Goal: Transaction & Acquisition: Book appointment/travel/reservation

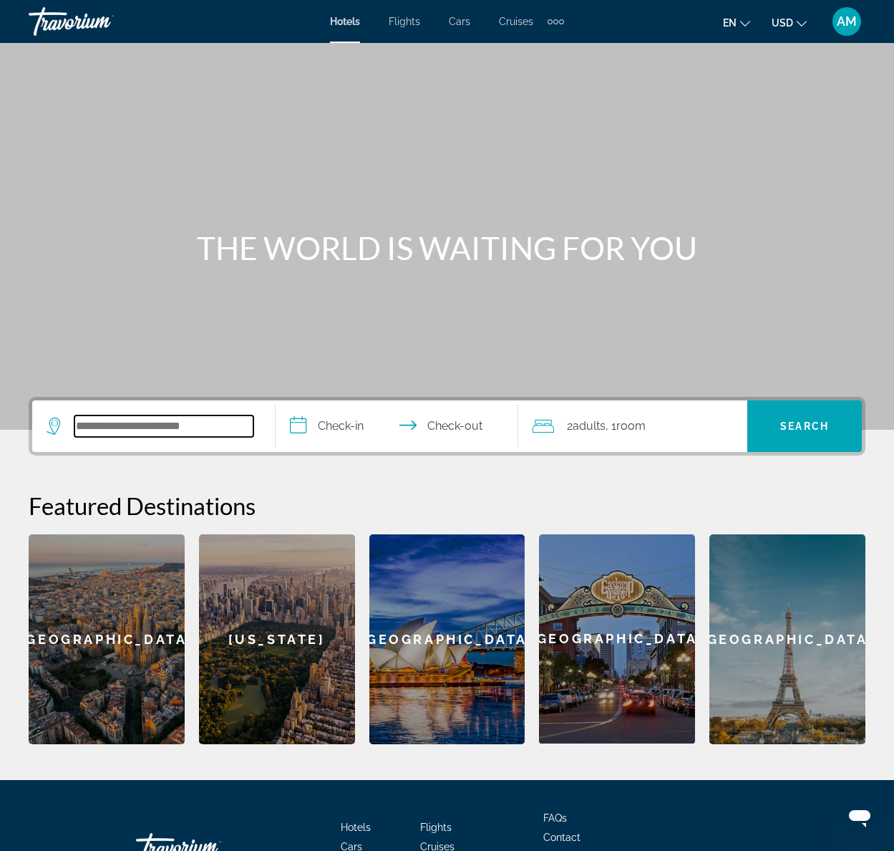
click at [145, 430] on input "Search widget" at bounding box center [163, 425] width 179 height 21
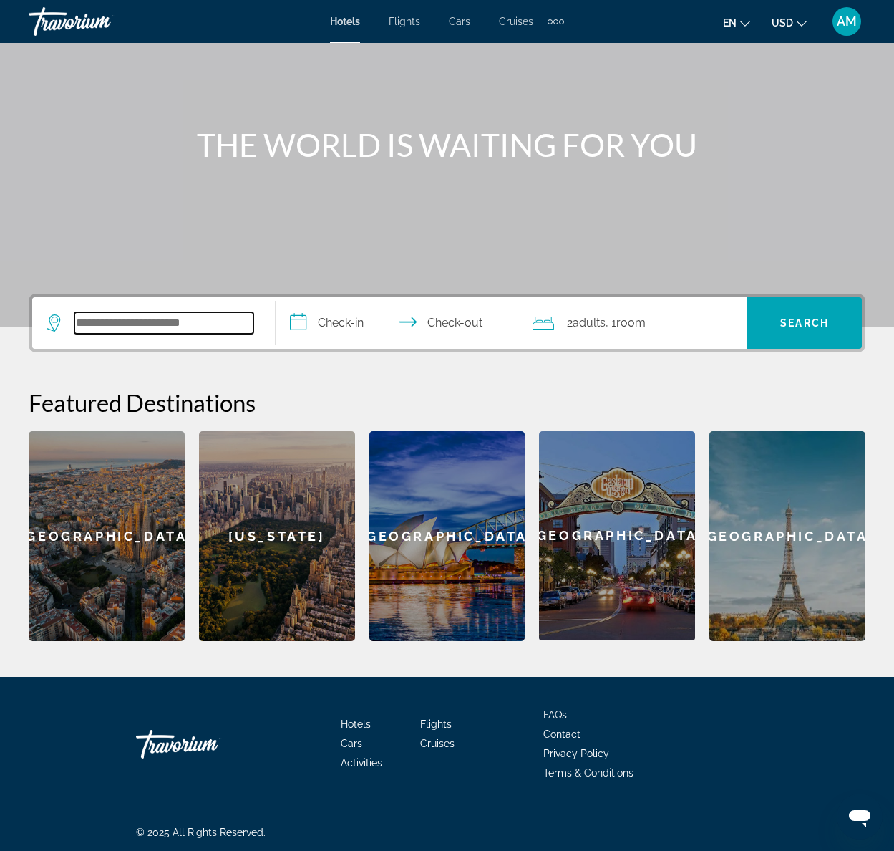
scroll to position [105, 0]
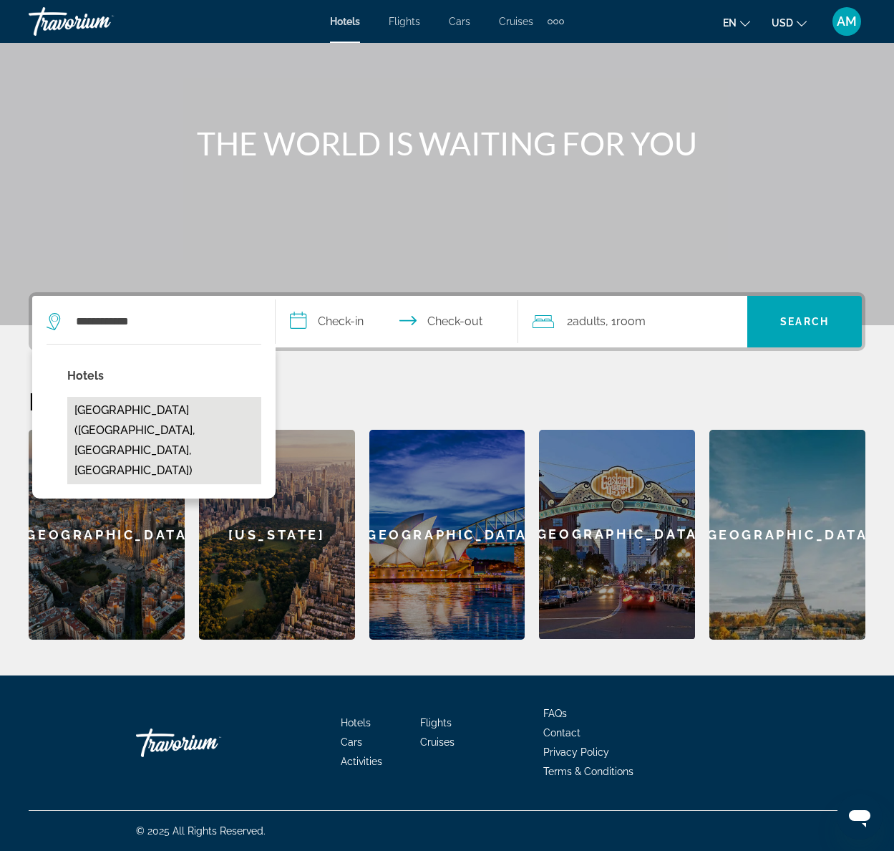
click at [125, 410] on button "[GEOGRAPHIC_DATA] ([GEOGRAPHIC_DATA], [GEOGRAPHIC_DATA], [GEOGRAPHIC_DATA])" at bounding box center [164, 440] width 194 height 87
type input "**********"
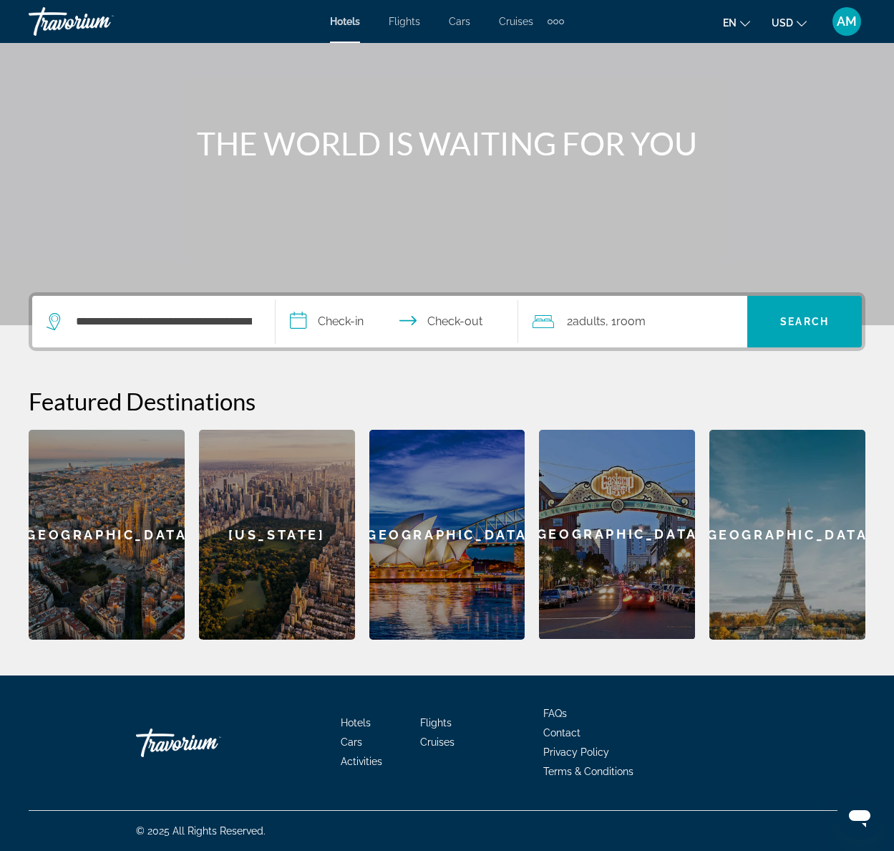
click at [329, 318] on input "**********" at bounding box center [400, 324] width 249 height 56
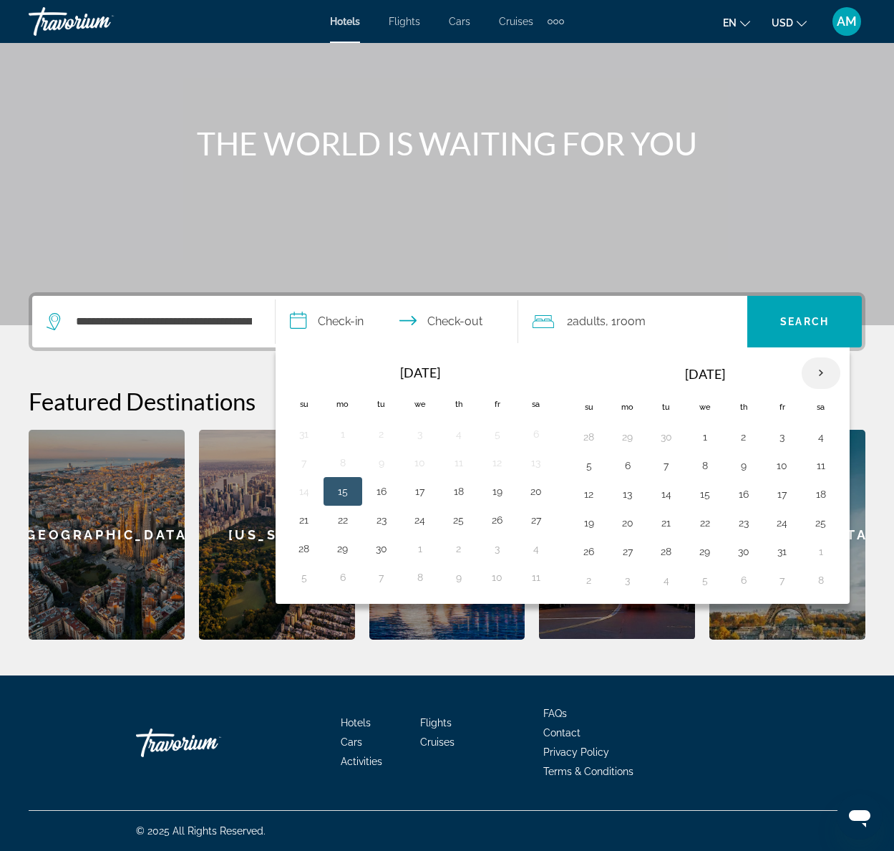
click at [828, 370] on th "Next month" at bounding box center [821, 373] width 39 height 32
click at [587, 519] on button "16" at bounding box center [589, 523] width 23 height 20
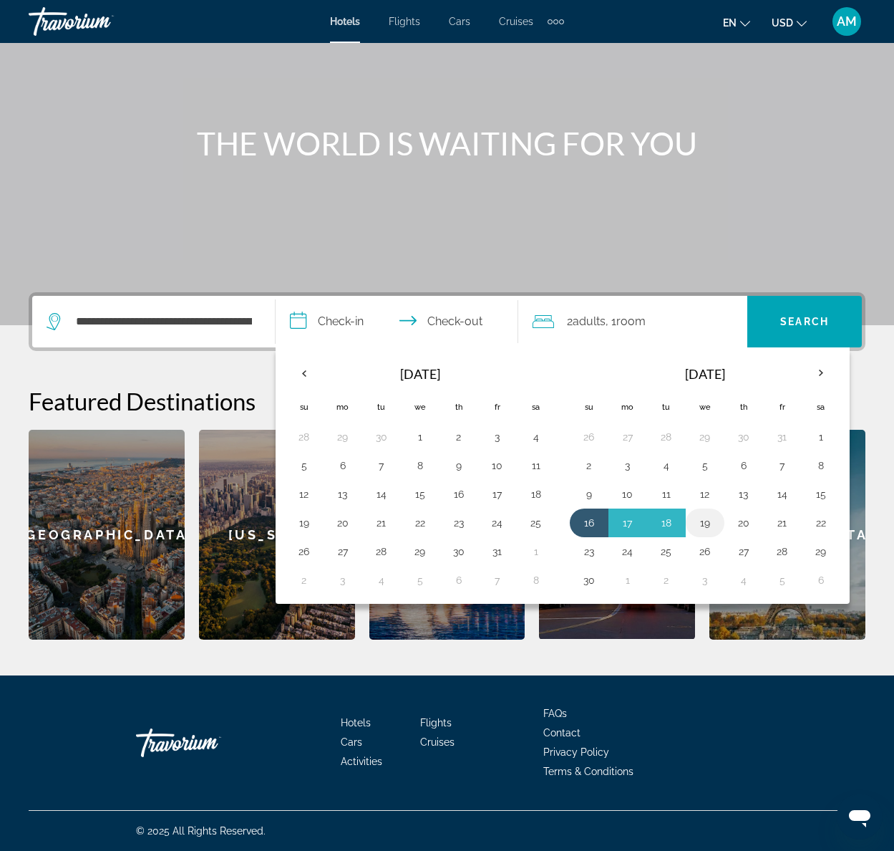
click at [711, 520] on button "19" at bounding box center [705, 523] width 23 height 20
type input "**********"
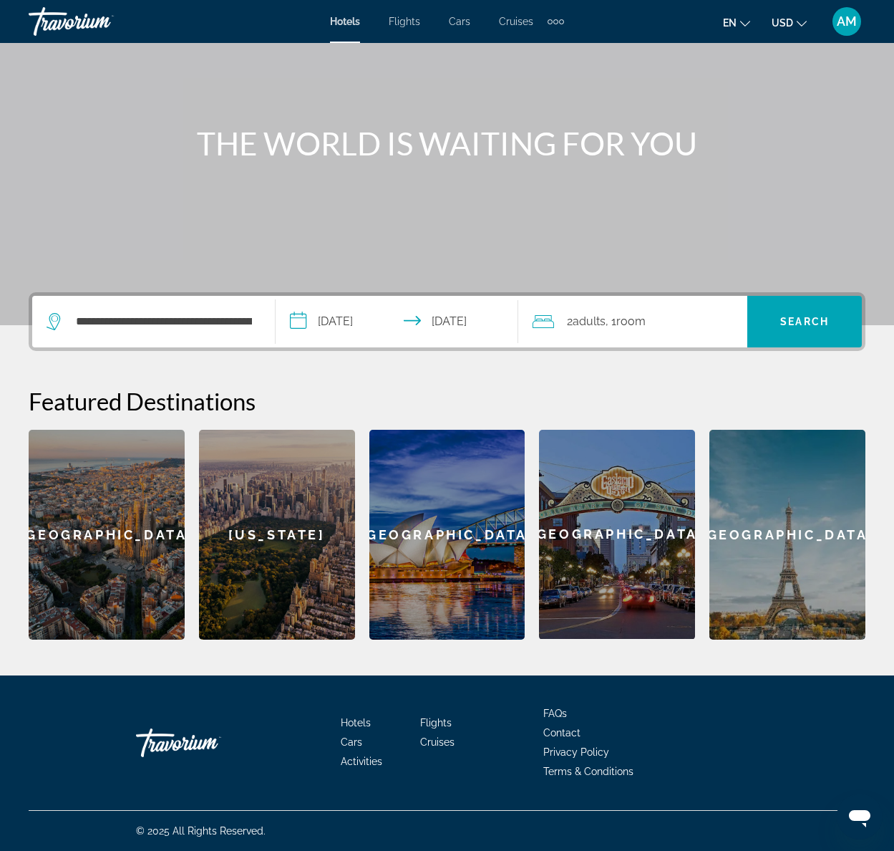
click at [611, 320] on span ", 1 Room rooms" at bounding box center [626, 321] width 40 height 20
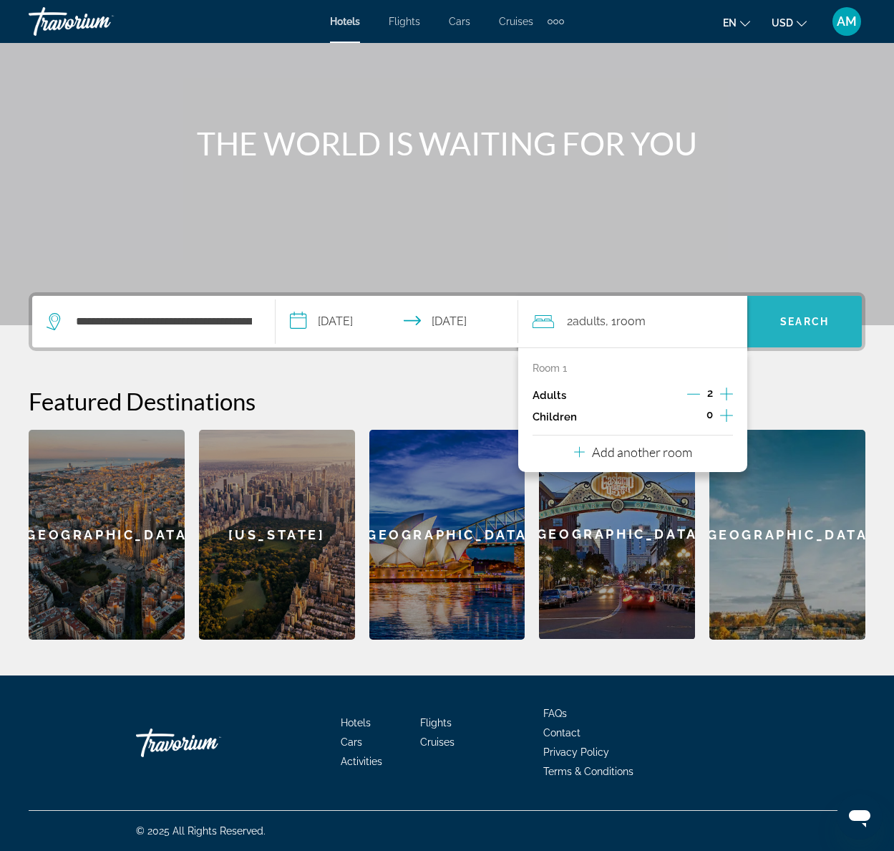
click at [797, 327] on span "Search widget" at bounding box center [804, 321] width 115 height 34
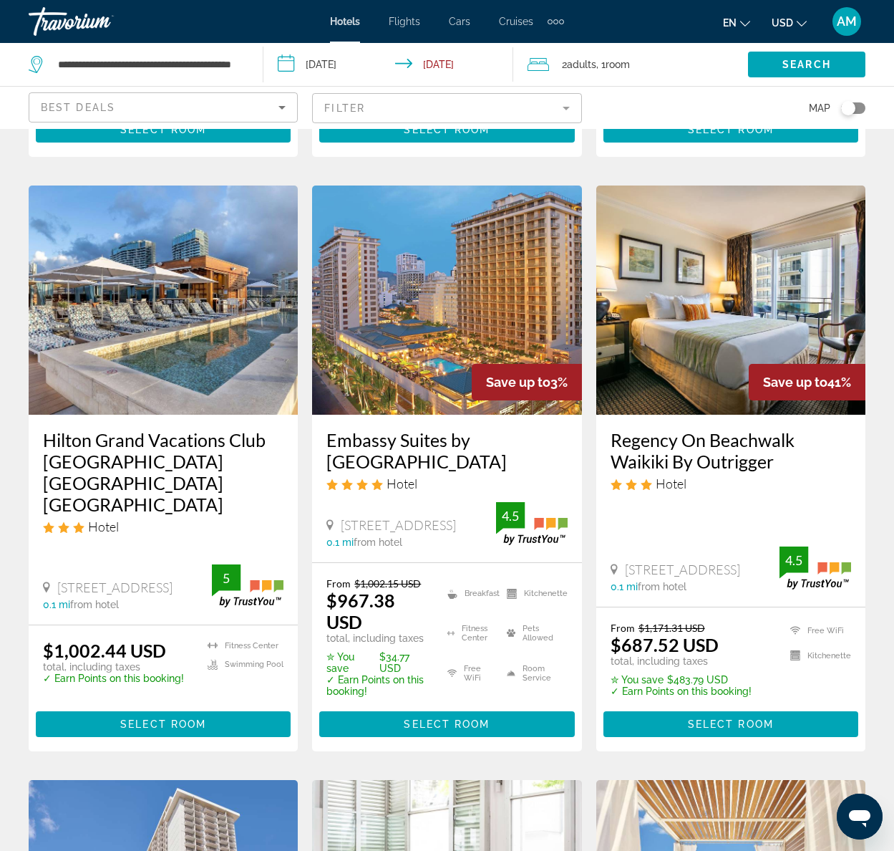
scroll to position [1161, 0]
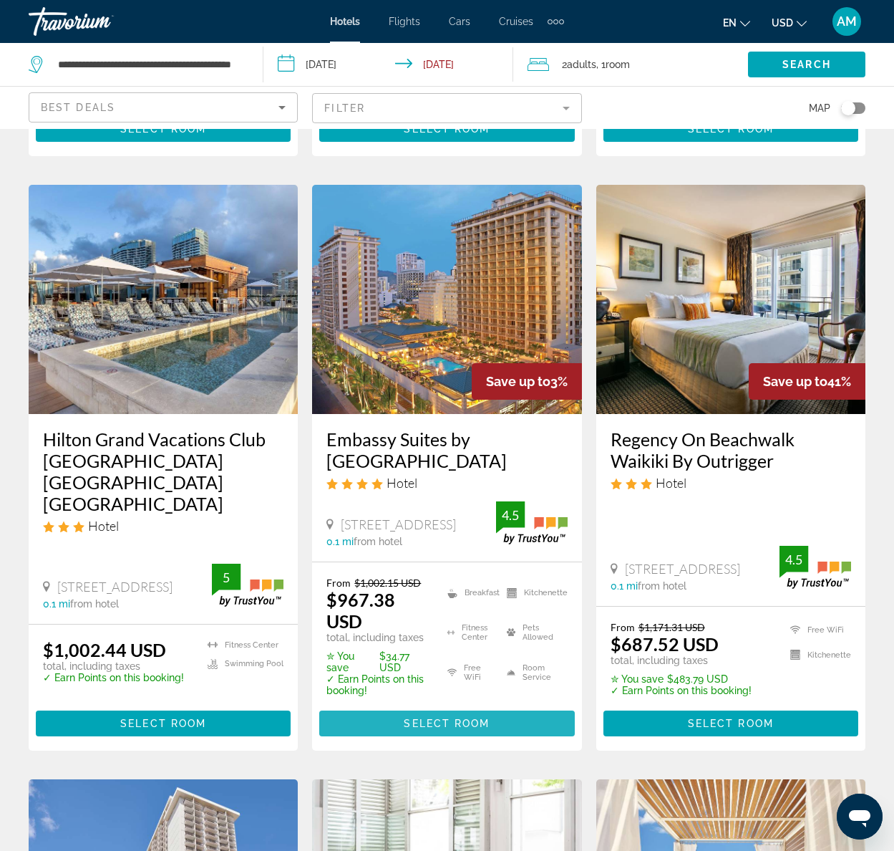
click at [432, 727] on span "Select Room" at bounding box center [447, 722] width 86 height 11
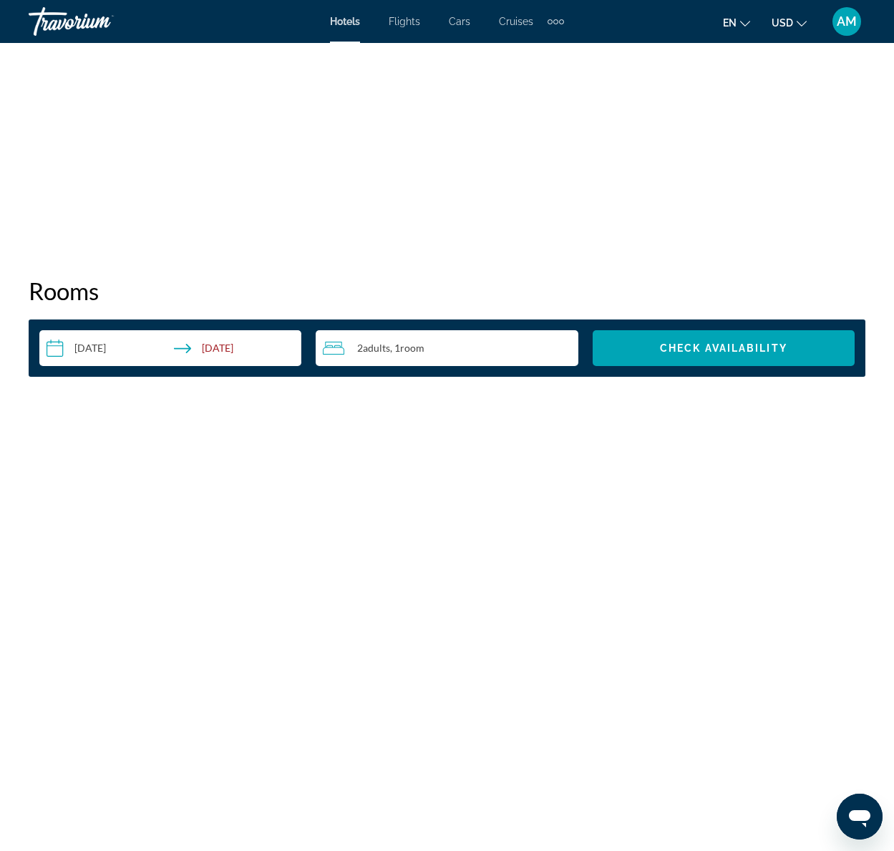
scroll to position [1874, 0]
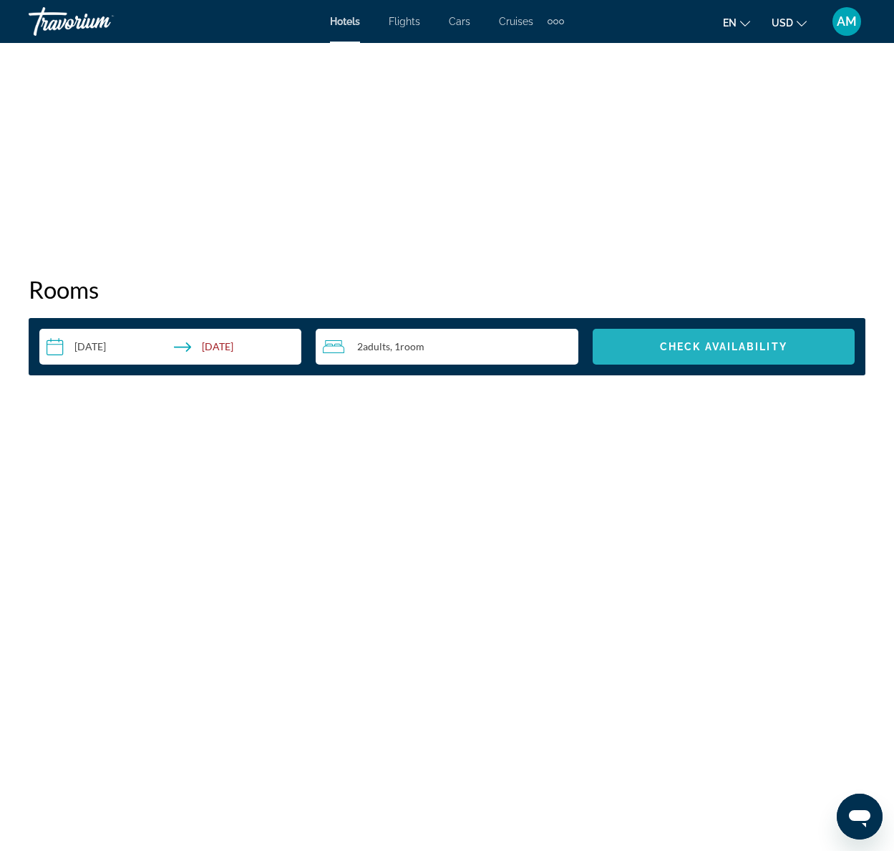
click at [687, 347] on span "Check Availability" at bounding box center [723, 346] width 127 height 11
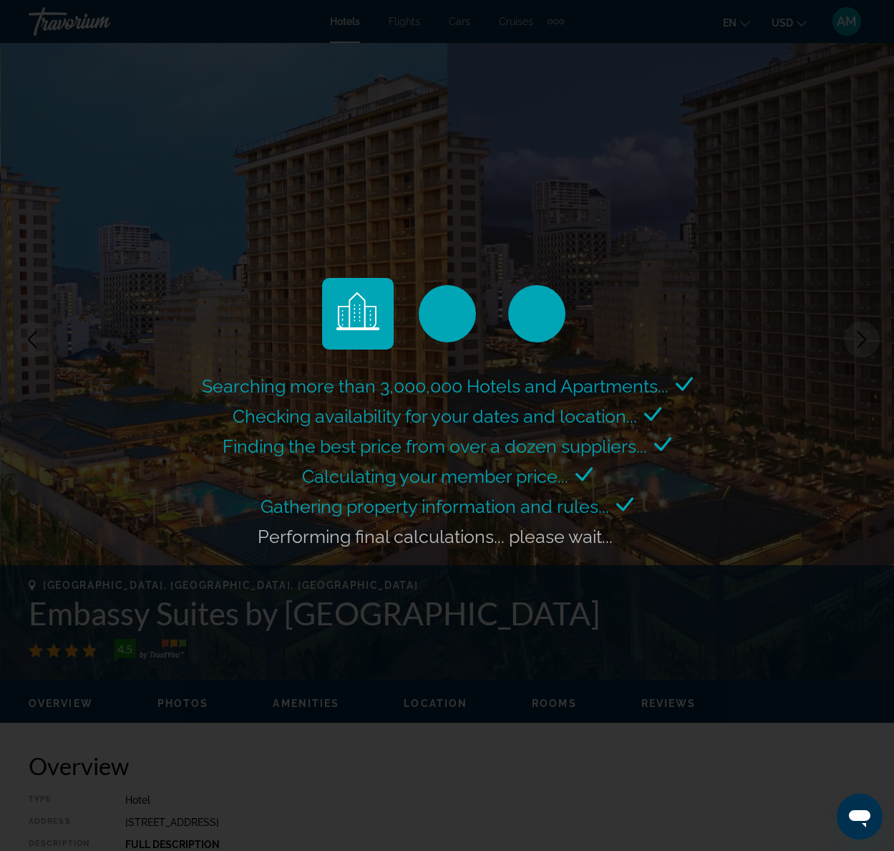
scroll to position [0, 0]
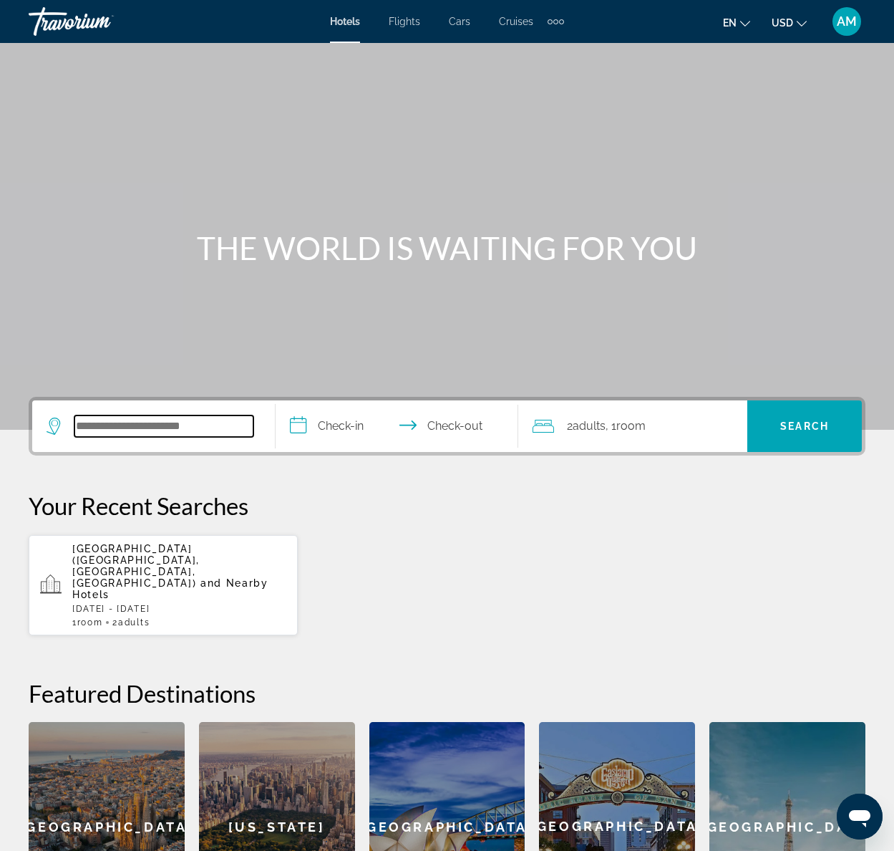
click at [183, 428] on input "Search widget" at bounding box center [163, 425] width 179 height 21
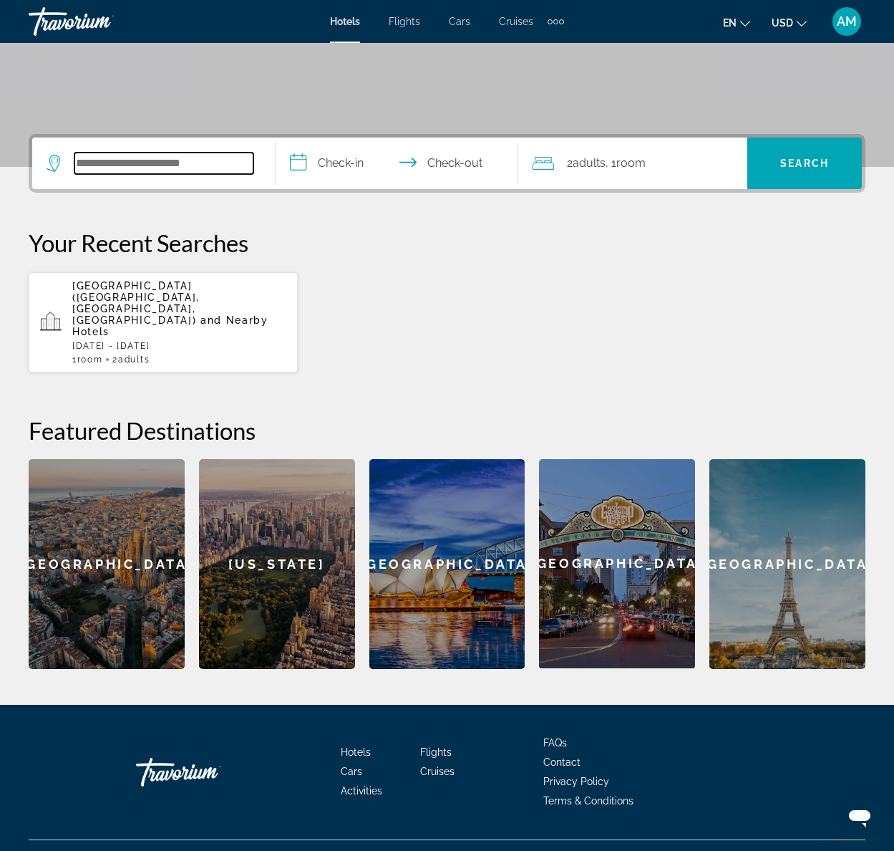
scroll to position [269, 0]
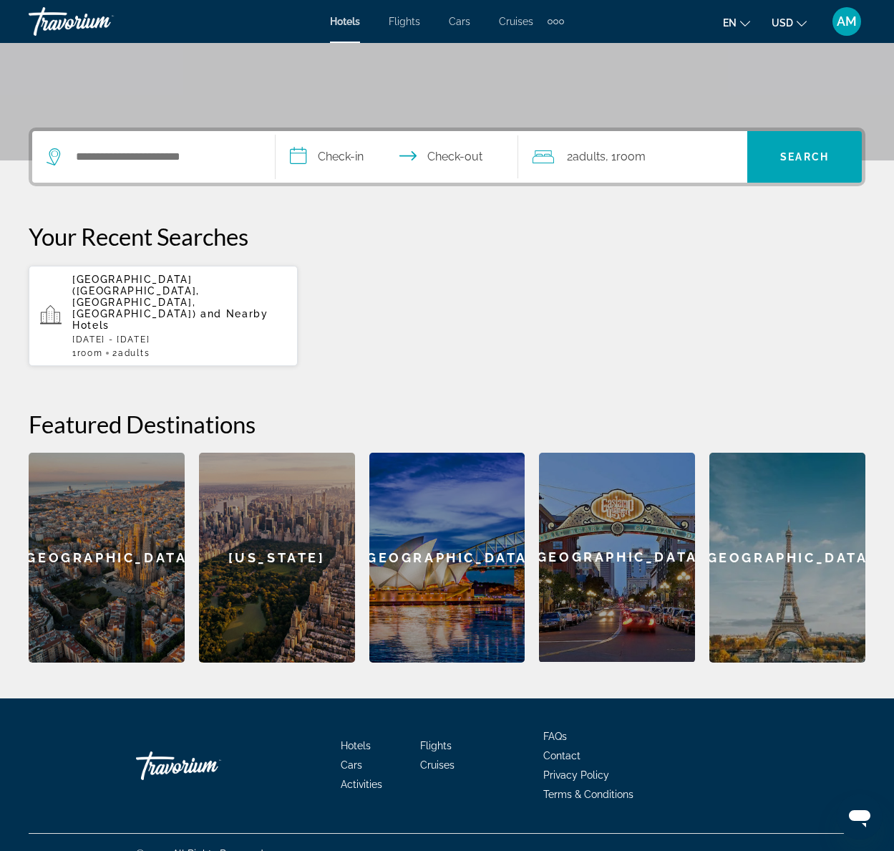
click at [151, 279] on span "[GEOGRAPHIC_DATA] ([GEOGRAPHIC_DATA], [GEOGRAPHIC_DATA], [GEOGRAPHIC_DATA])" at bounding box center [135, 296] width 127 height 46
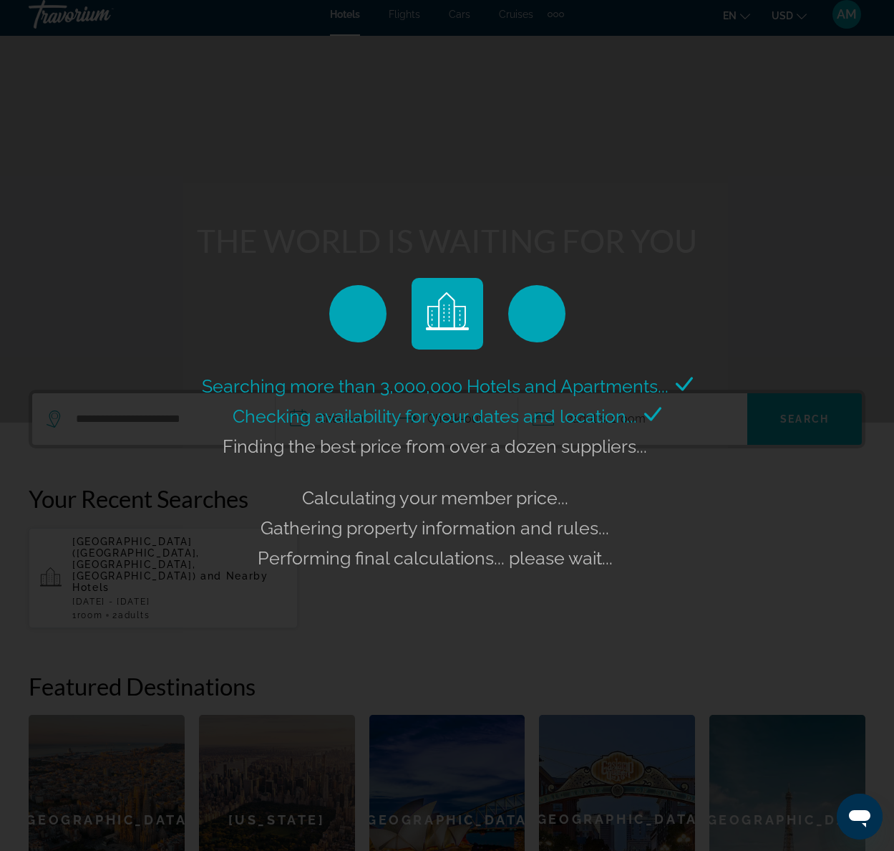
scroll to position [8, 0]
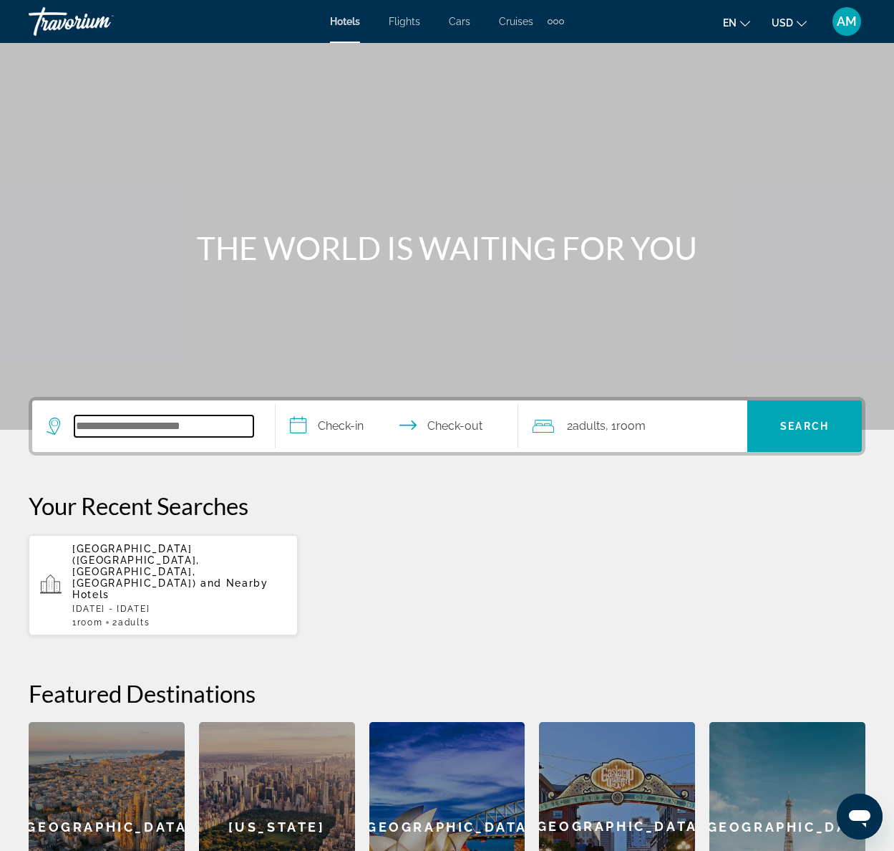
click at [110, 428] on input "Search widget" at bounding box center [163, 425] width 179 height 21
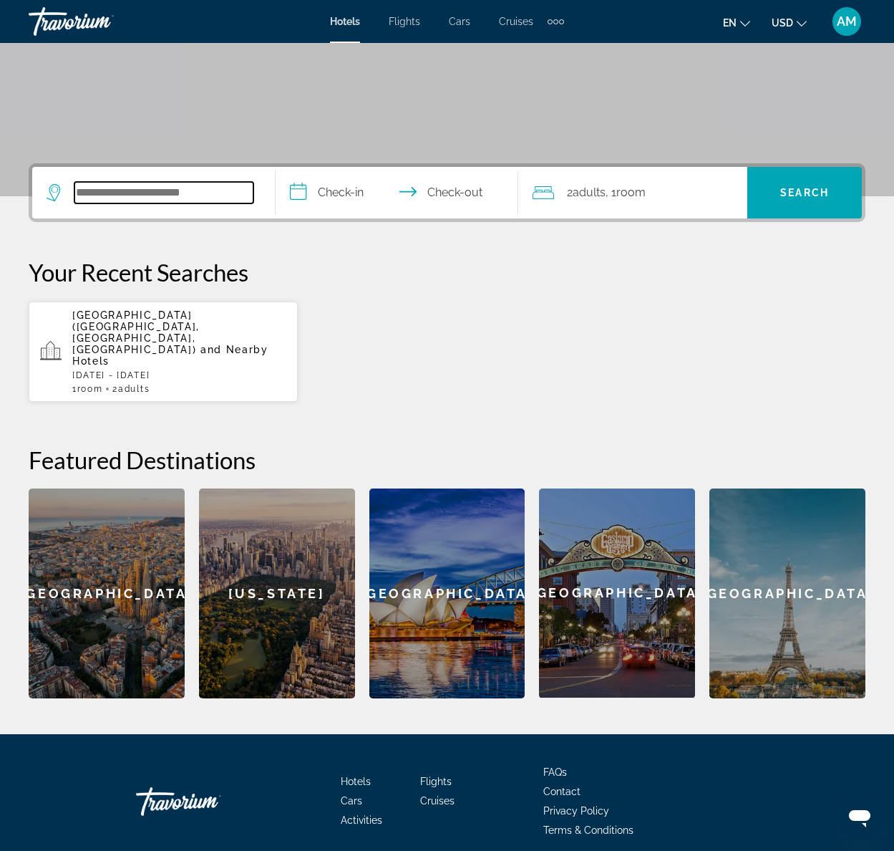
scroll to position [269, 0]
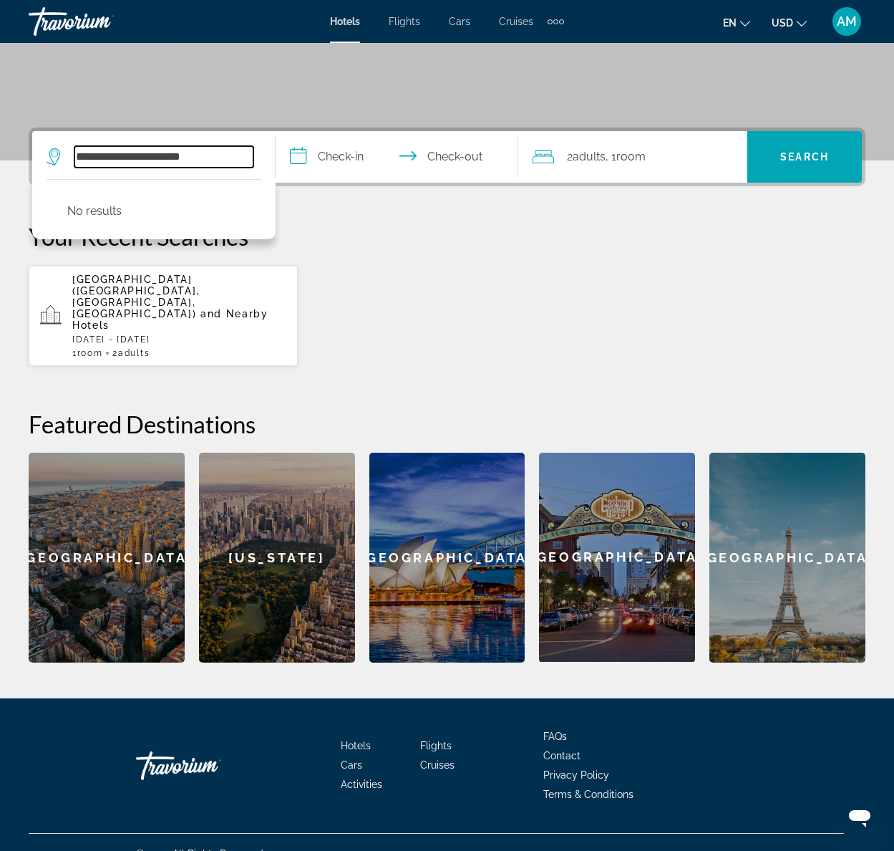
type input "**********"
click at [334, 155] on input "**********" at bounding box center [400, 159] width 249 height 56
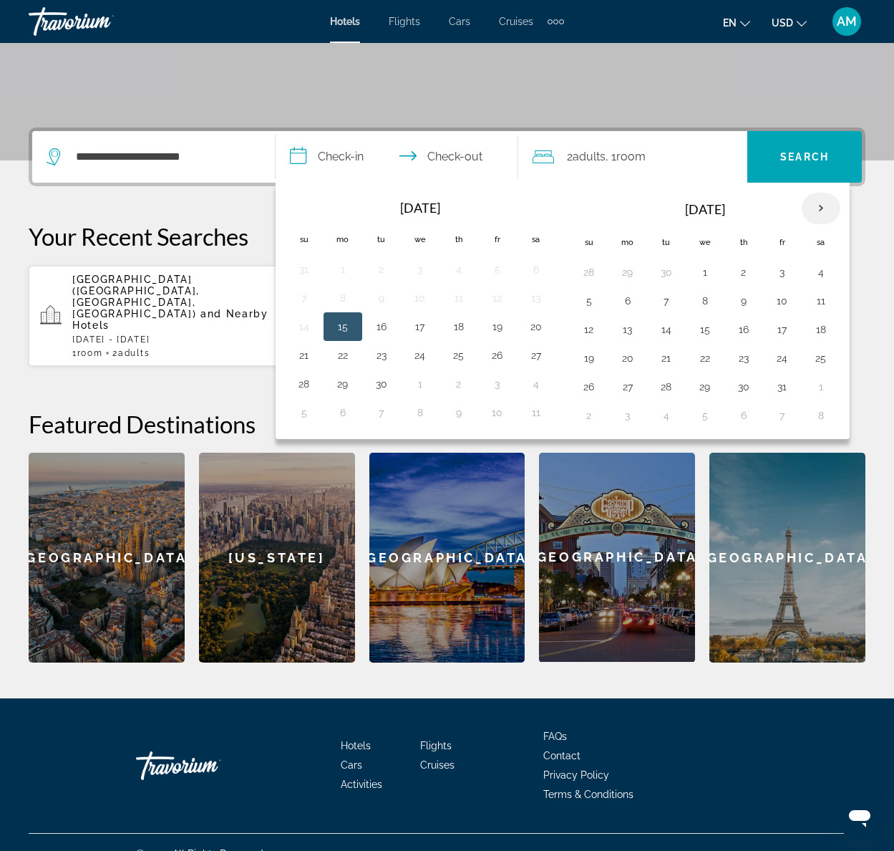
click at [820, 213] on th "Next month" at bounding box center [821, 209] width 39 height 32
click at [705, 329] on button "12" at bounding box center [705, 329] width 23 height 20
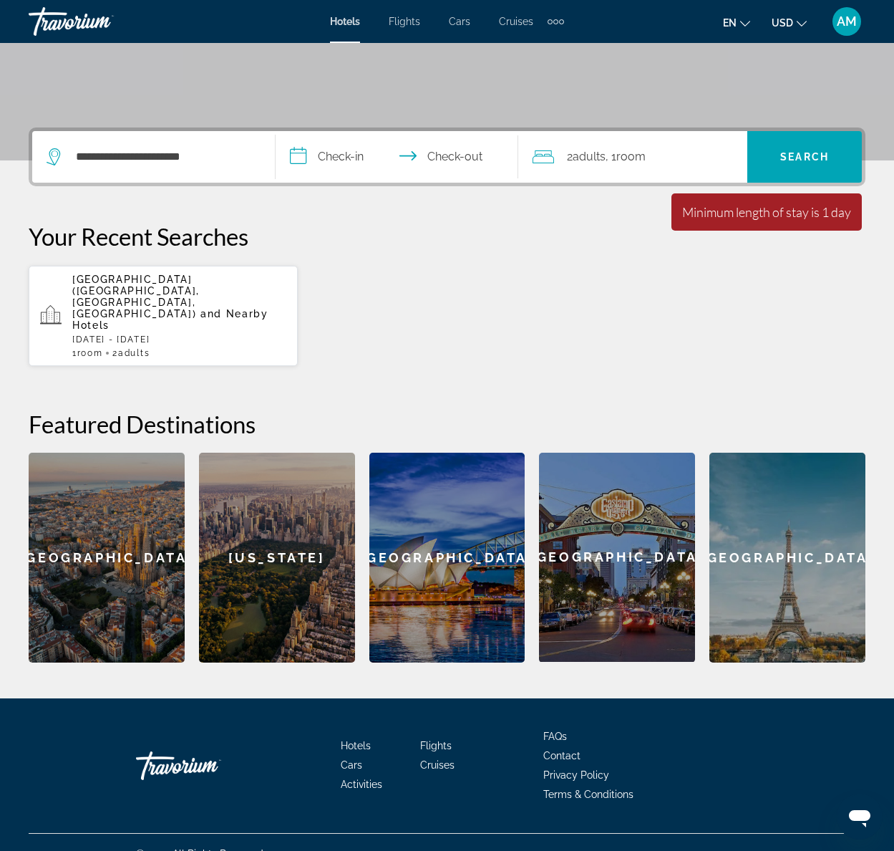
click at [339, 150] on input "**********" at bounding box center [400, 159] width 249 height 56
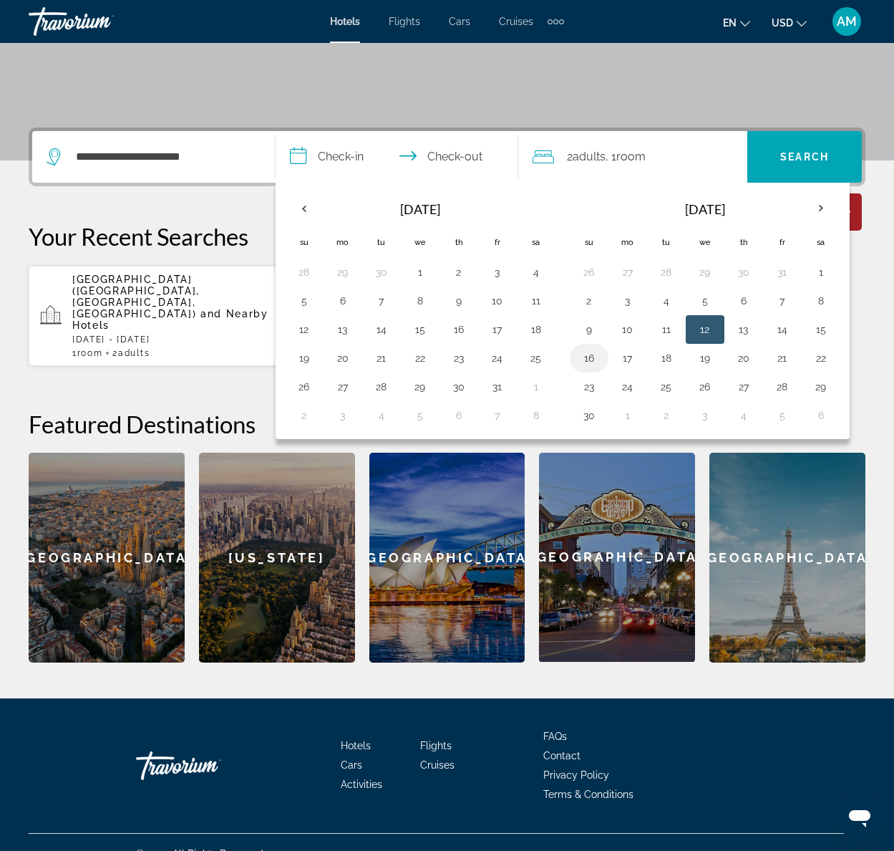
click at [591, 357] on button "16" at bounding box center [589, 358] width 23 height 20
click at [708, 357] on button "19" at bounding box center [705, 358] width 23 height 20
type input "**********"
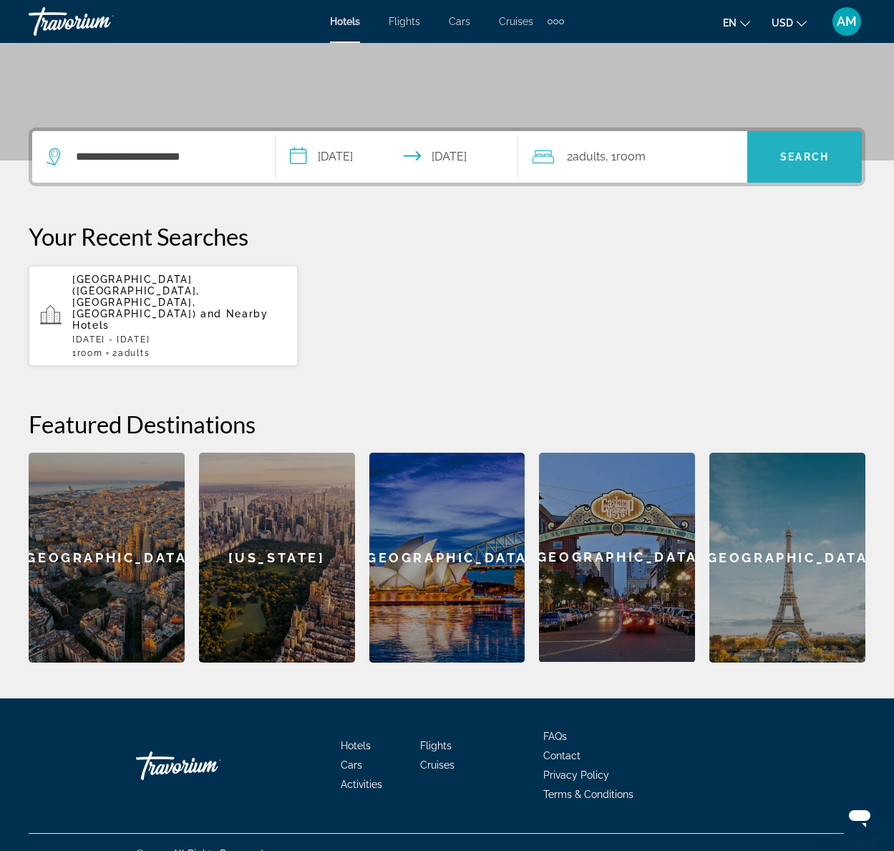
click at [812, 152] on span "Search" at bounding box center [804, 156] width 49 height 11
click at [801, 163] on span "Search widget" at bounding box center [804, 157] width 115 height 34
click at [793, 152] on span "Search" at bounding box center [804, 156] width 49 height 11
click at [800, 161] on span "Search" at bounding box center [804, 156] width 49 height 11
click at [808, 152] on span "Search" at bounding box center [804, 156] width 49 height 11
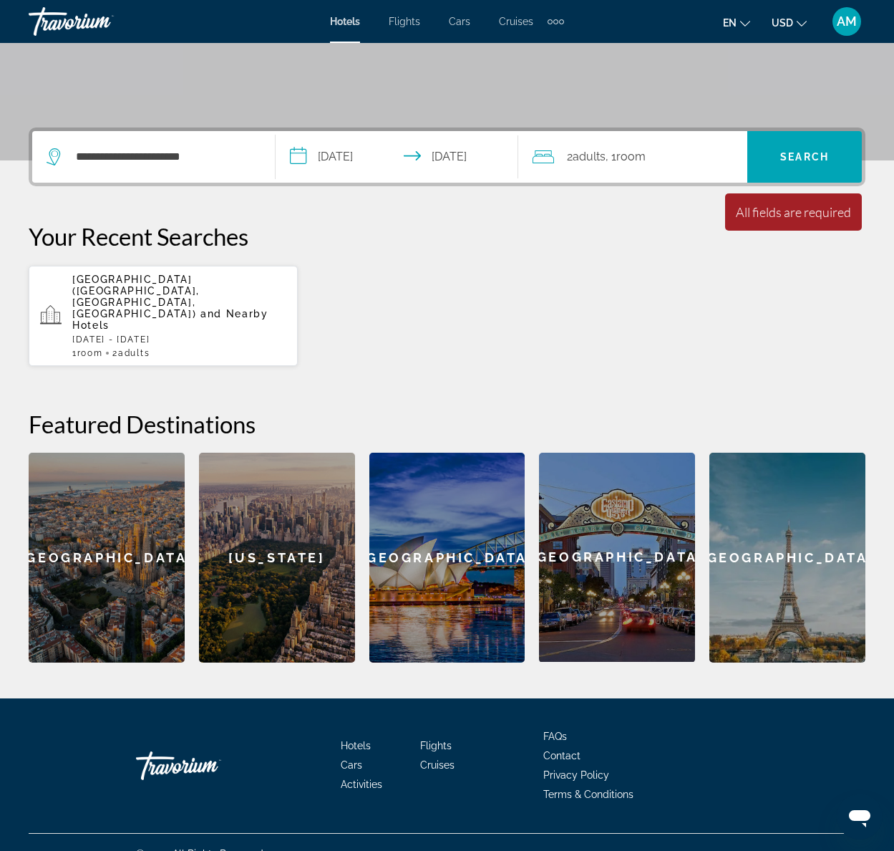
click at [596, 158] on span "Adults" at bounding box center [589, 157] width 33 height 14
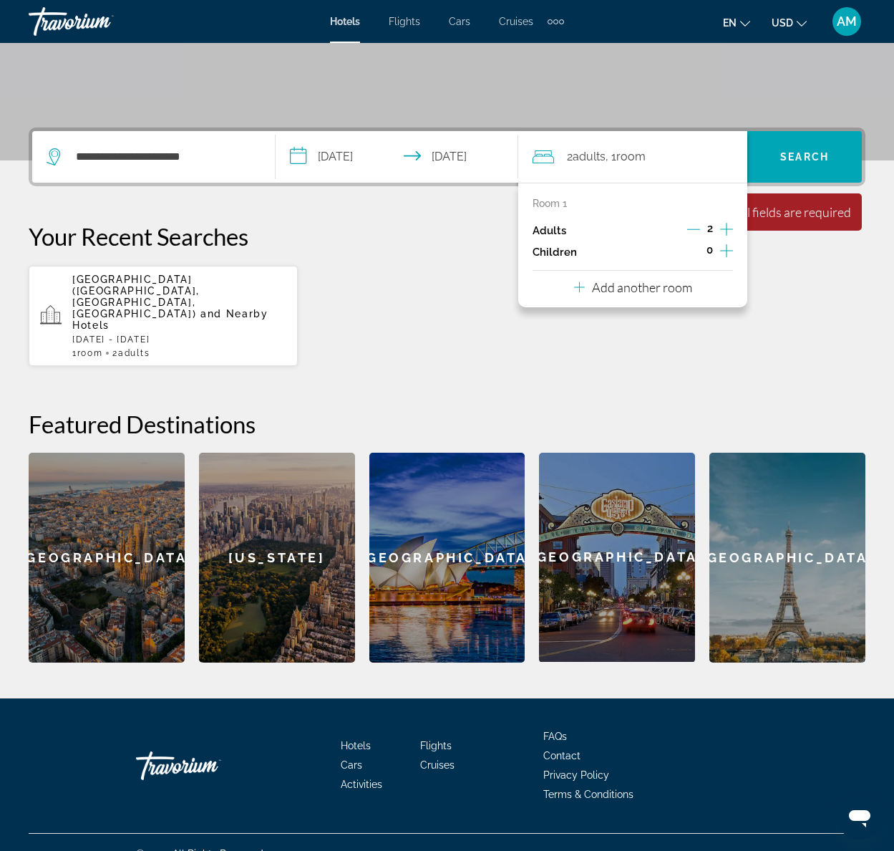
click at [724, 250] on icon "Increment children" at bounding box center [726, 250] width 13 height 13
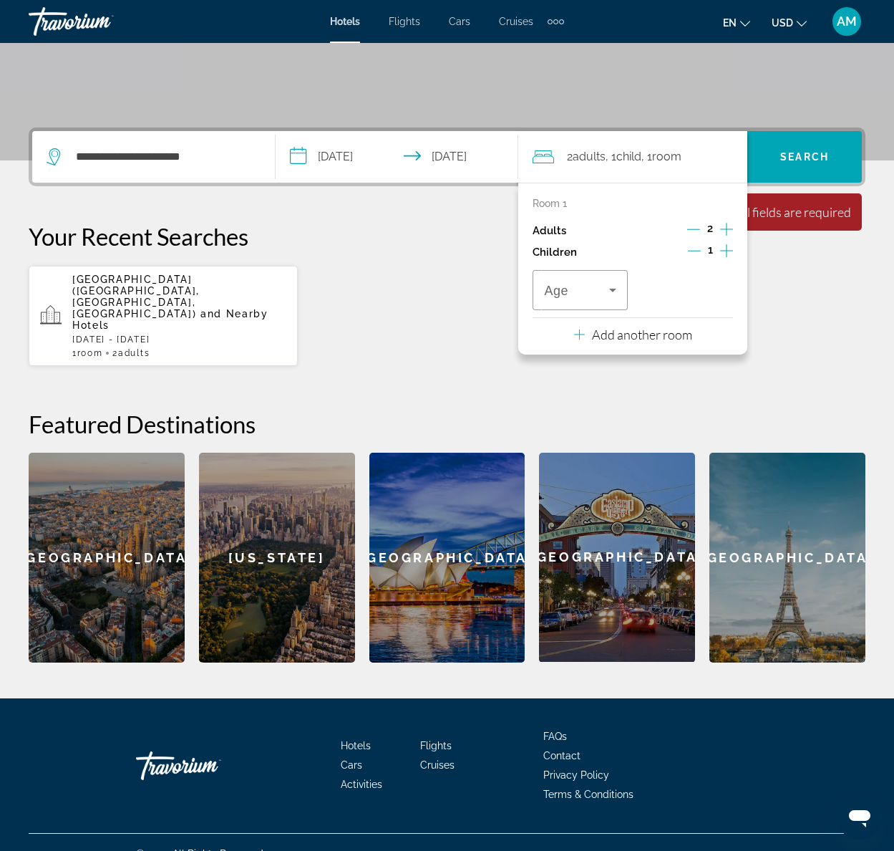
click at [725, 249] on icon "Increment children" at bounding box center [726, 250] width 13 height 17
click at [616, 287] on icon "Travelers: 2 adults, 2 children" at bounding box center [612, 289] width 17 height 17
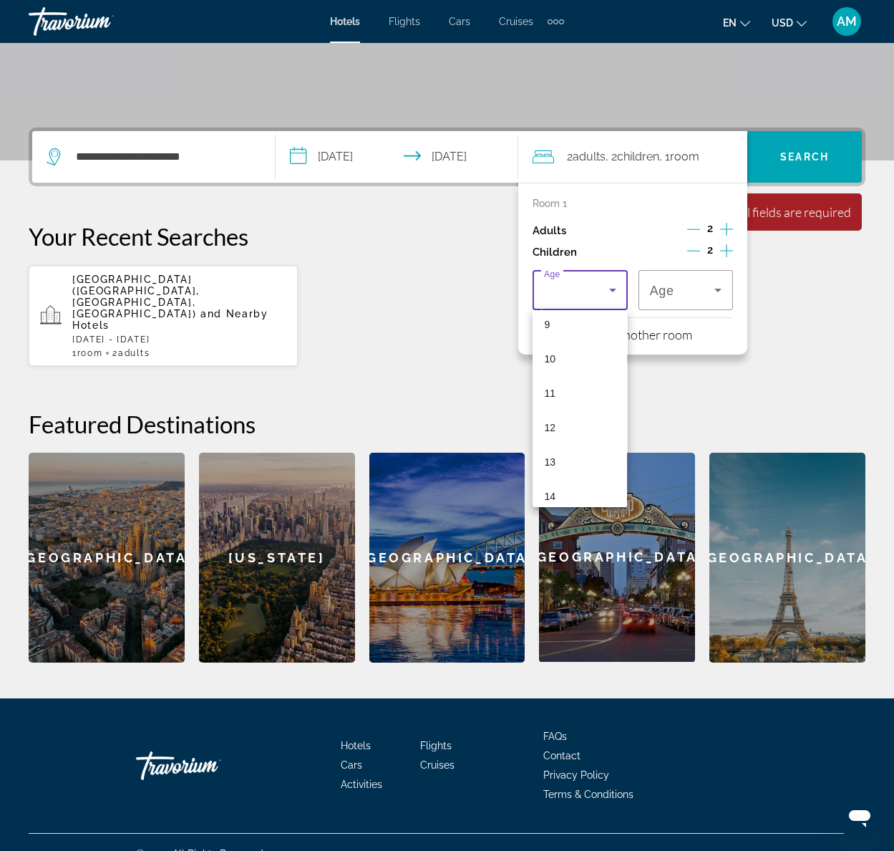
scroll to position [326, 0]
click at [571, 352] on mat-option "10" at bounding box center [580, 351] width 95 height 34
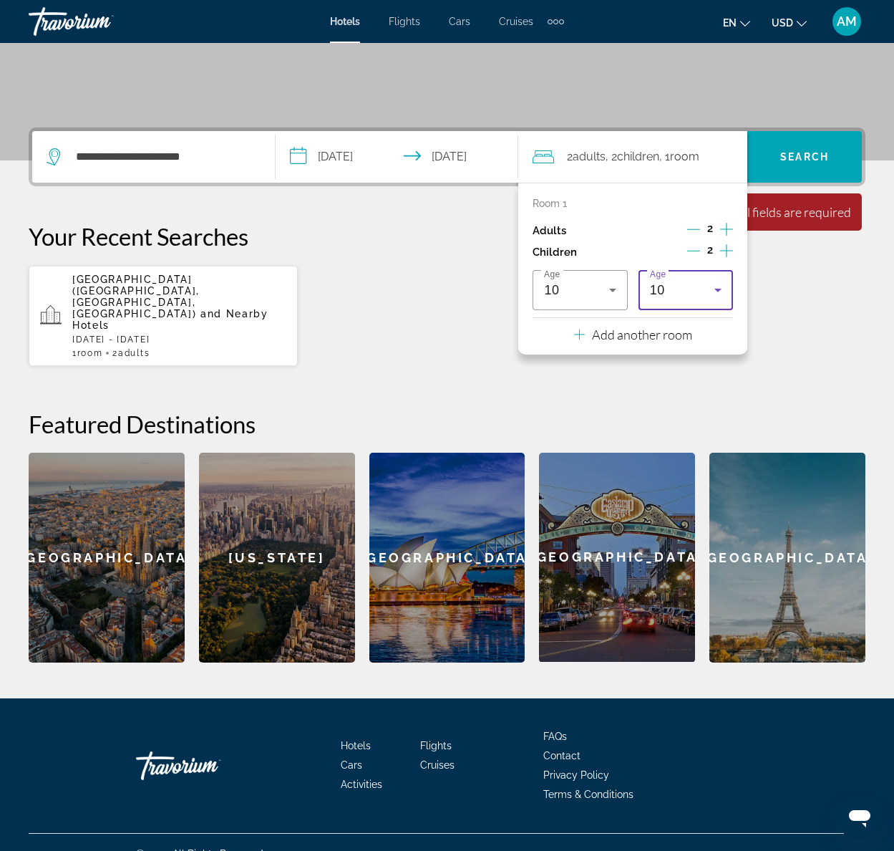
click at [707, 289] on div "10" at bounding box center [682, 289] width 64 height 17
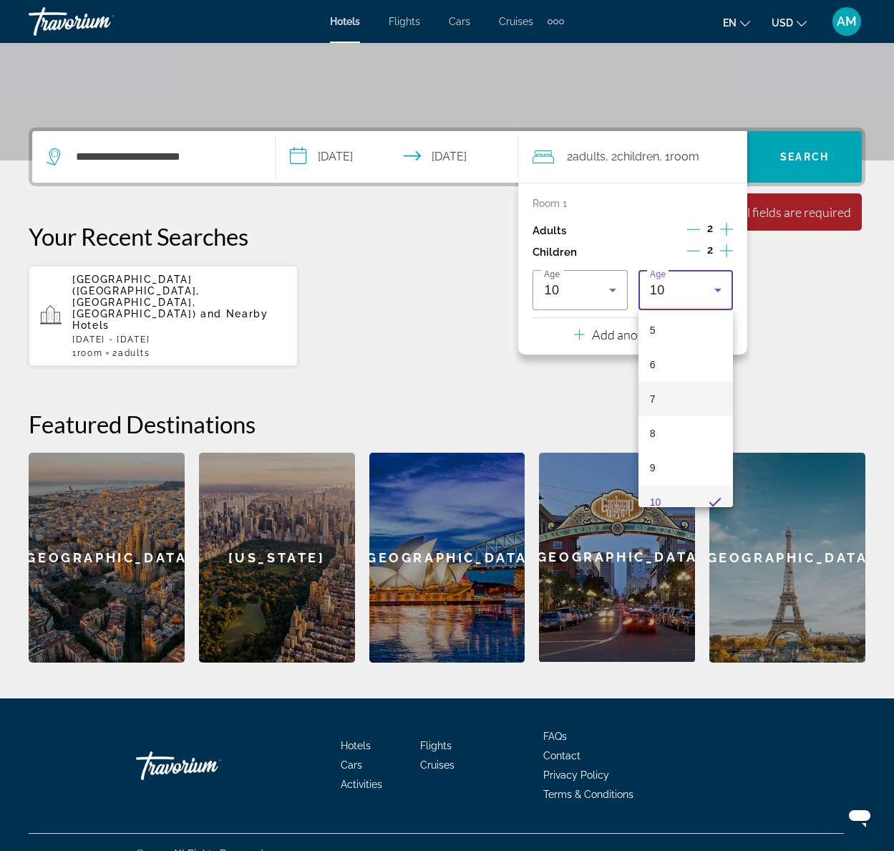
scroll to position [162, 0]
click at [672, 447] on mat-option "8" at bounding box center [686, 446] width 95 height 34
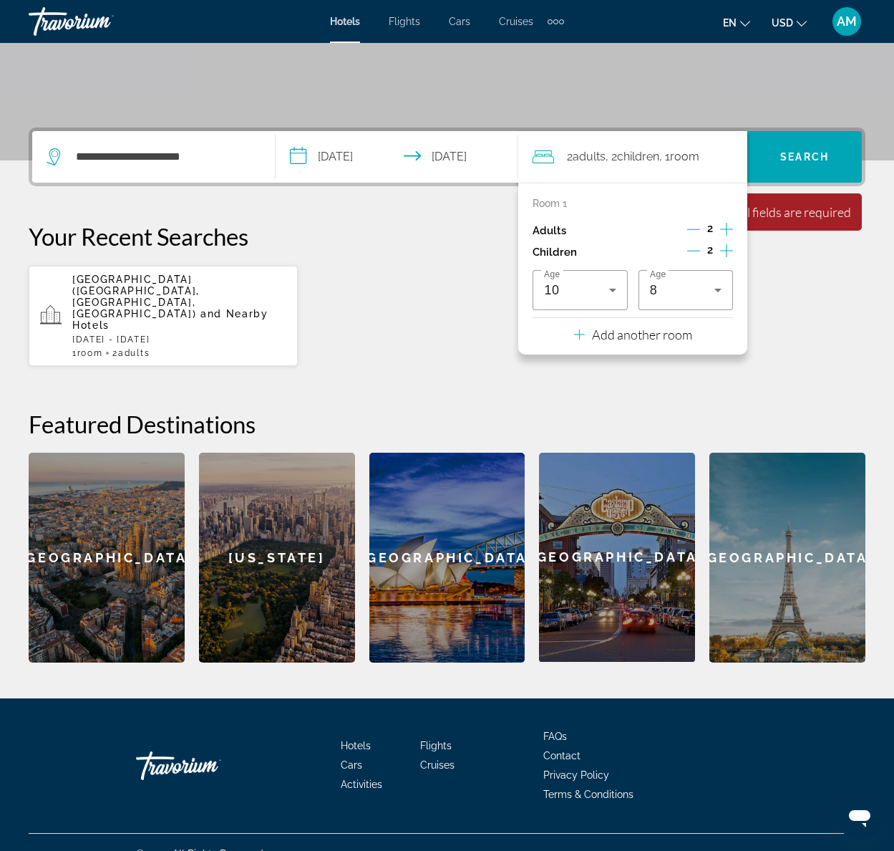
click at [392, 237] on p "Your Recent Searches" at bounding box center [447, 236] width 837 height 29
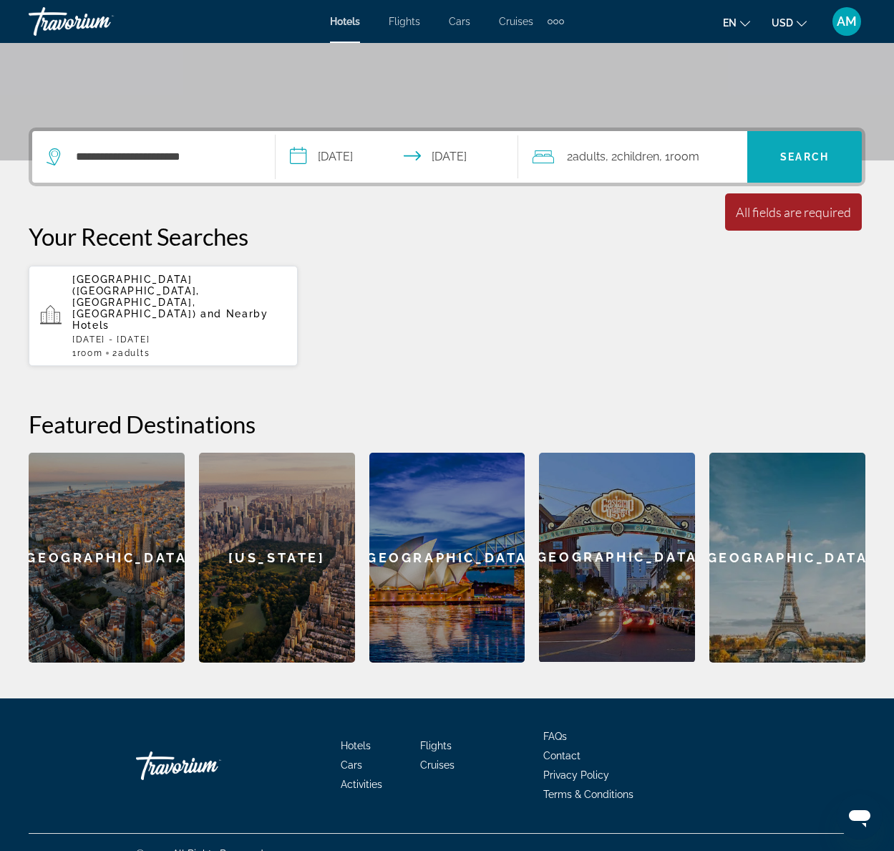
click at [776, 153] on span "Search widget" at bounding box center [804, 157] width 115 height 34
click at [782, 156] on span "Search" at bounding box center [804, 156] width 49 height 11
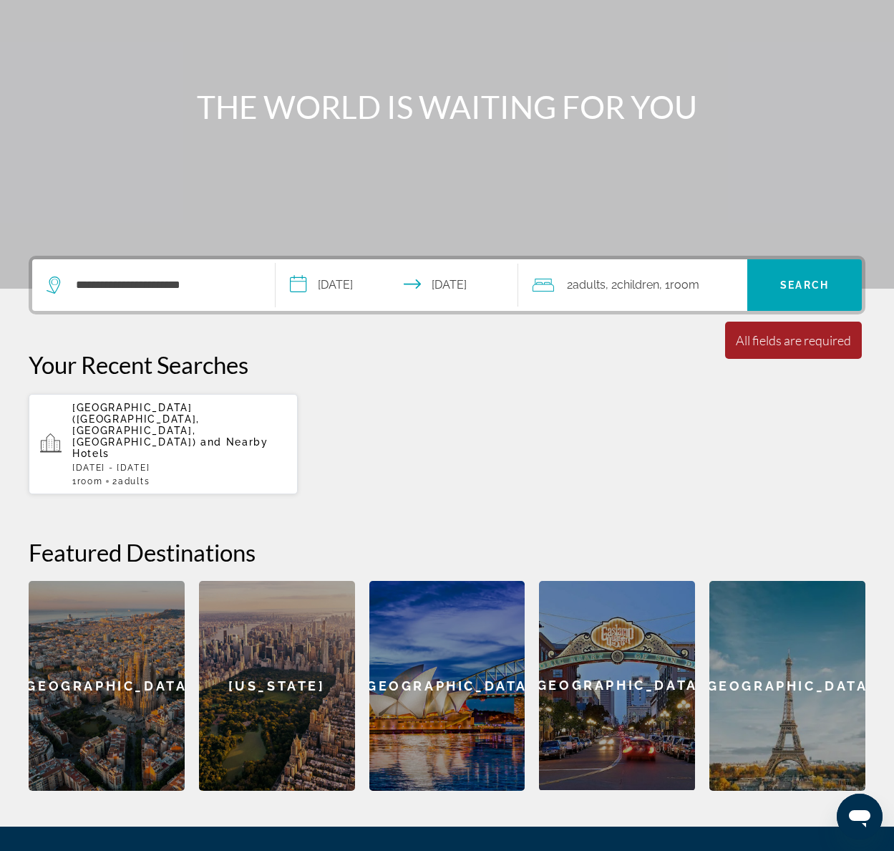
scroll to position [0, 0]
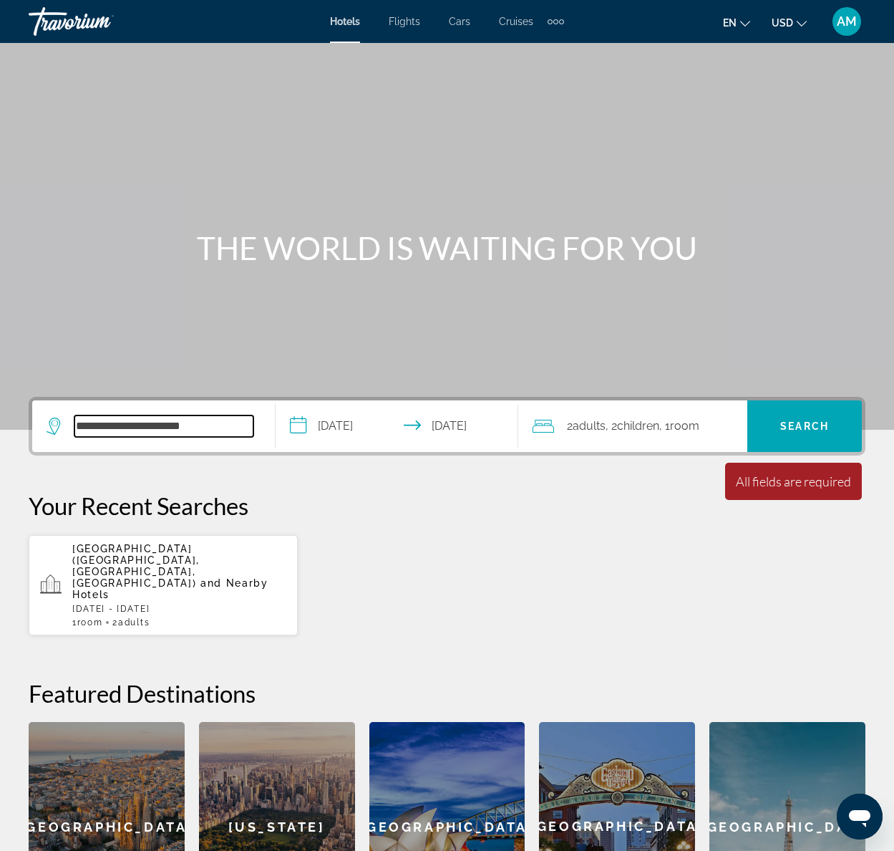
click at [218, 426] on input "**********" at bounding box center [163, 425] width 179 height 21
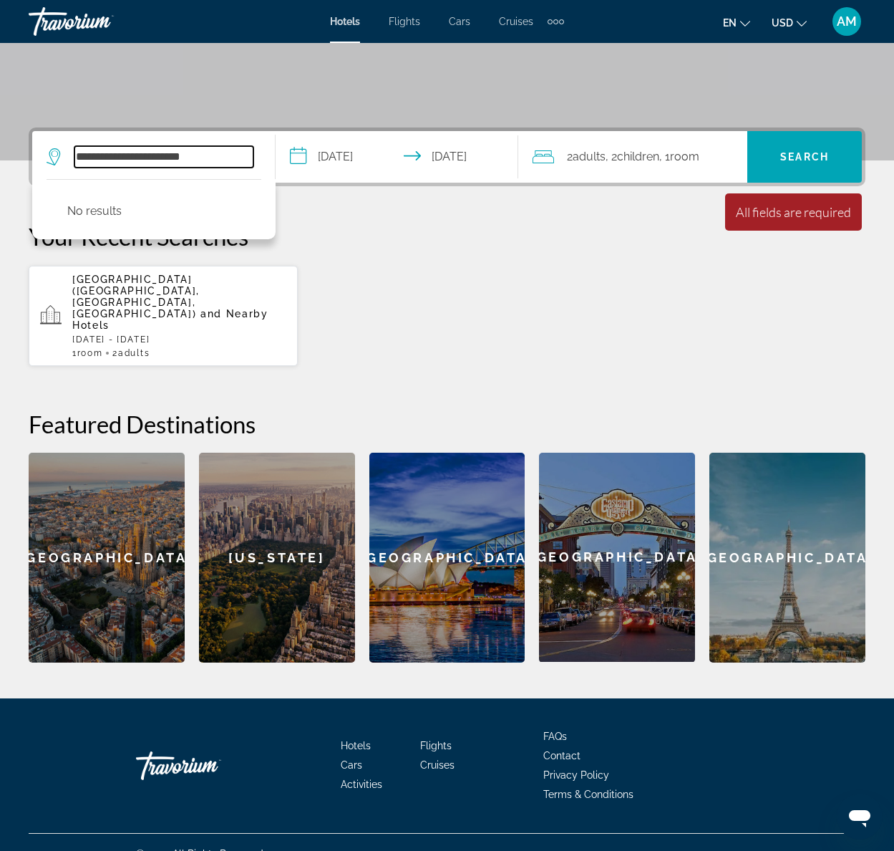
scroll to position [268, 0]
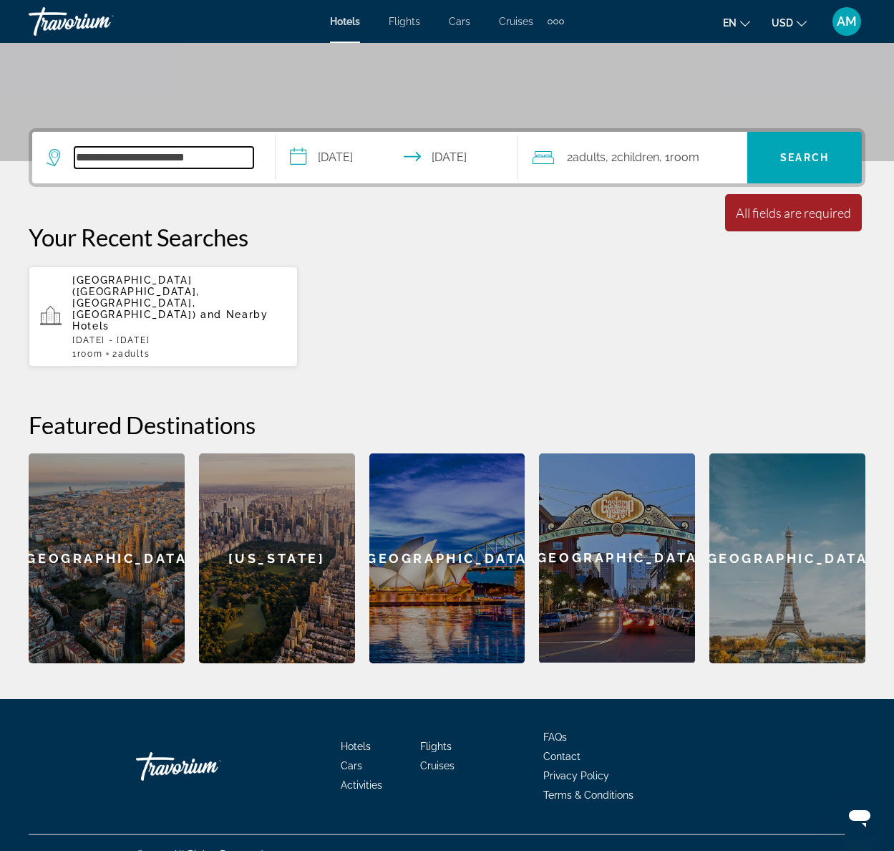
click at [112, 160] on input "**********" at bounding box center [163, 157] width 179 height 21
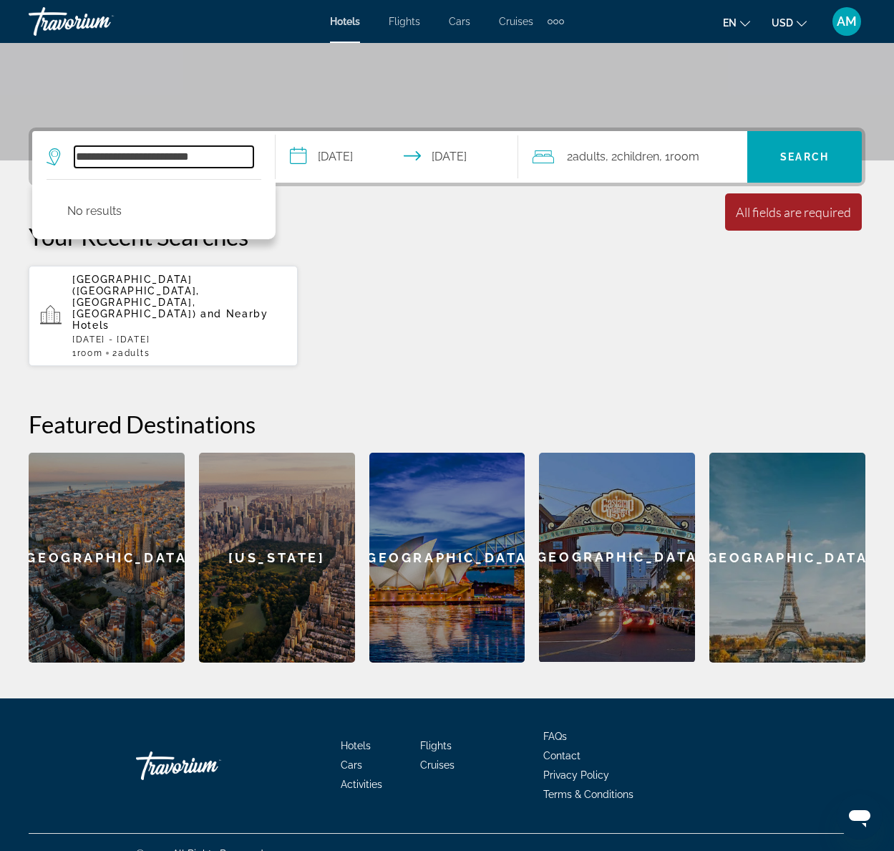
click at [129, 158] on input "**********" at bounding box center [163, 156] width 179 height 21
click at [797, 148] on span "Search widget" at bounding box center [804, 157] width 115 height 34
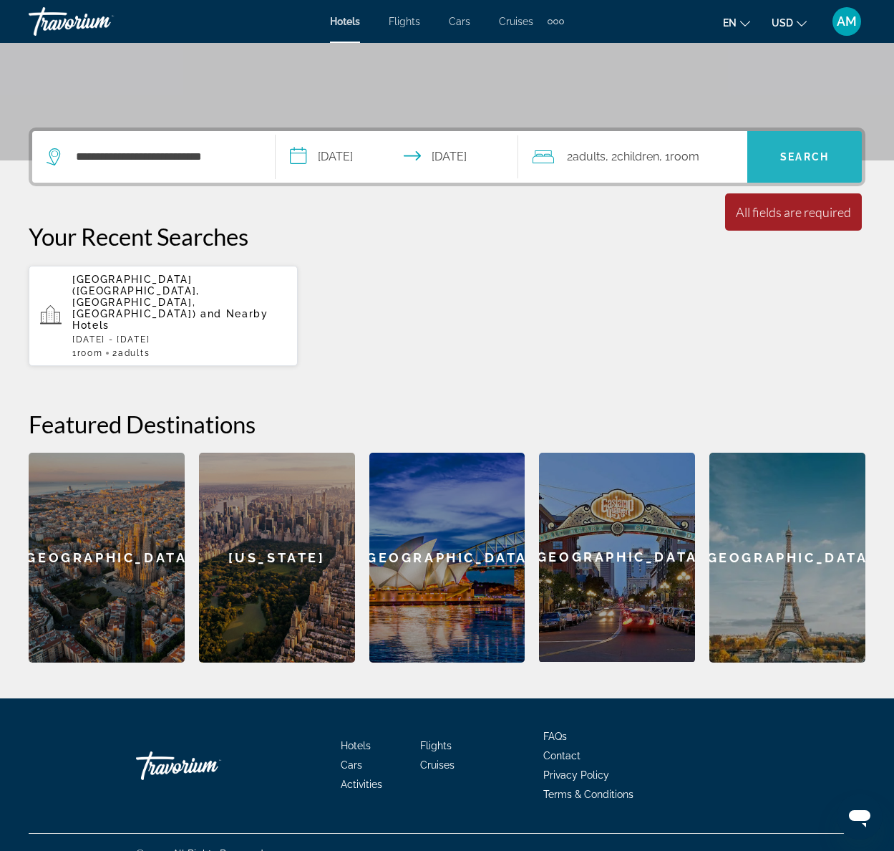
click at [800, 158] on span "Search" at bounding box center [804, 156] width 49 height 11
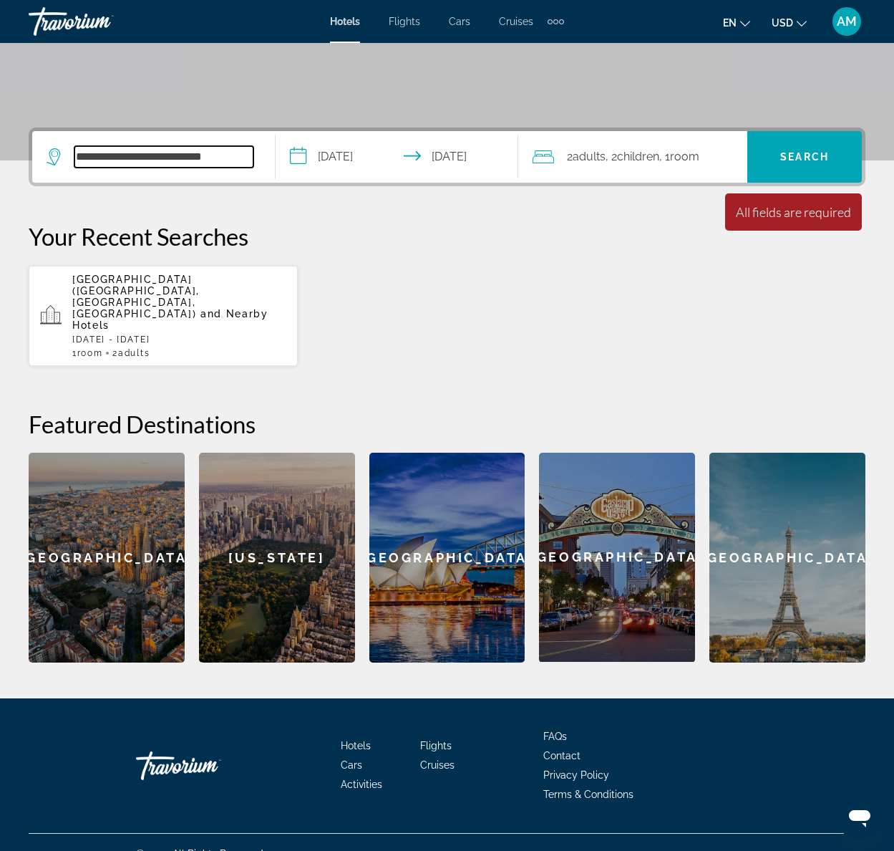
click at [238, 158] on input "**********" at bounding box center [163, 156] width 179 height 21
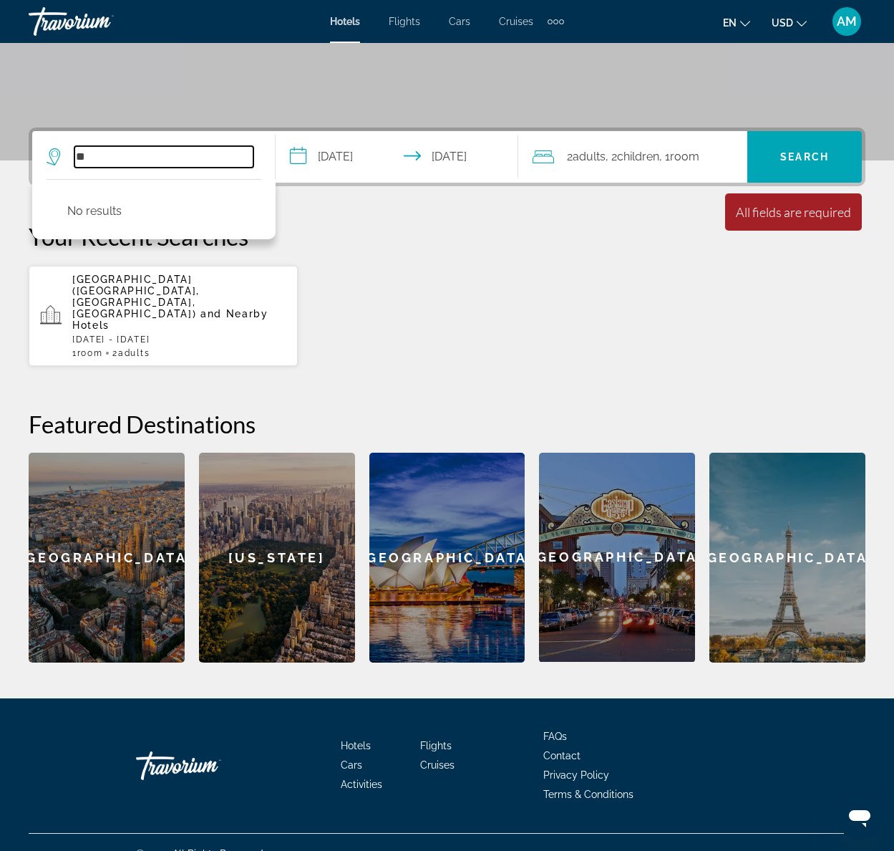
type input "*"
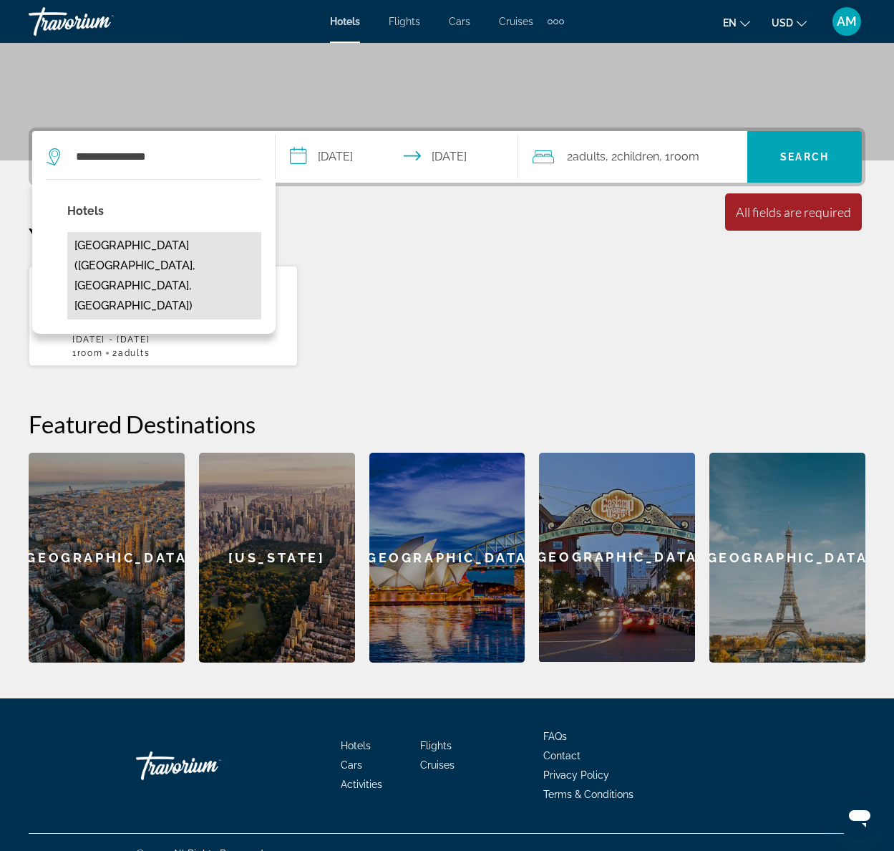
click at [125, 248] on button "[GEOGRAPHIC_DATA] ([GEOGRAPHIC_DATA], [GEOGRAPHIC_DATA], [GEOGRAPHIC_DATA])" at bounding box center [164, 275] width 194 height 87
type input "**********"
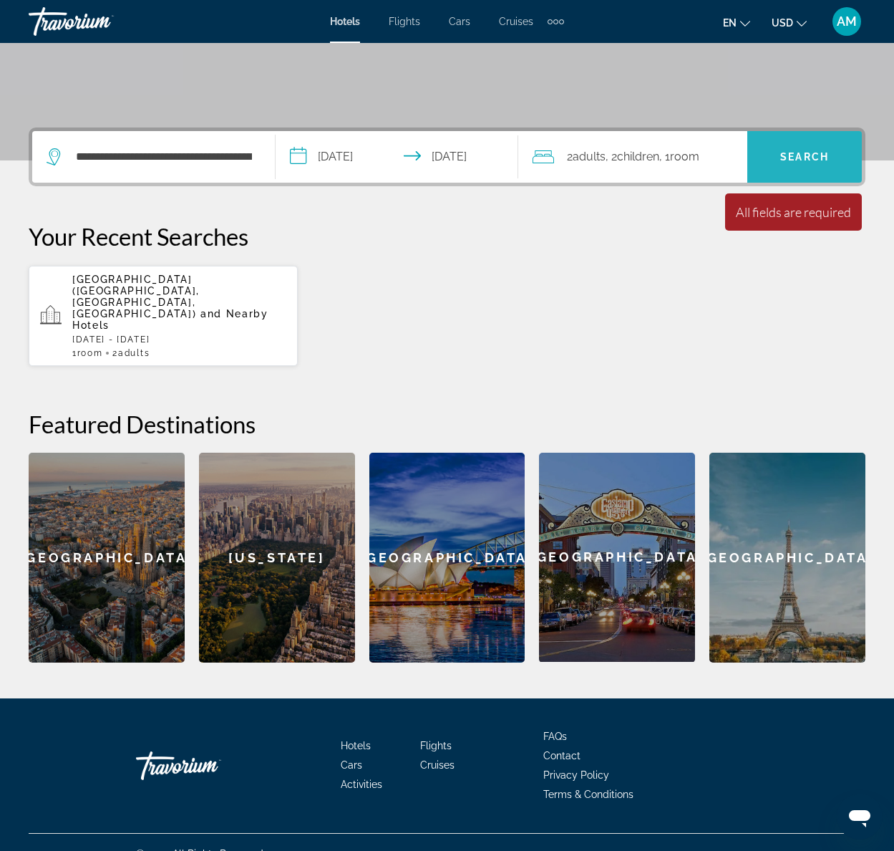
click at [810, 159] on span "Search" at bounding box center [804, 156] width 49 height 11
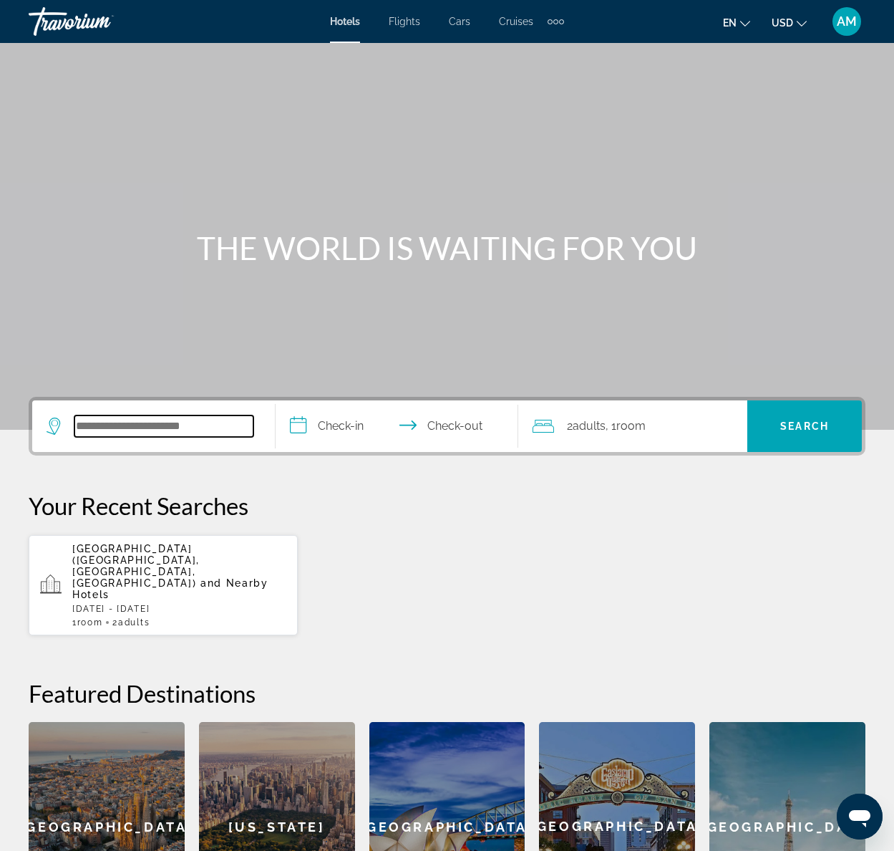
click at [140, 427] on input "Search widget" at bounding box center [163, 425] width 179 height 21
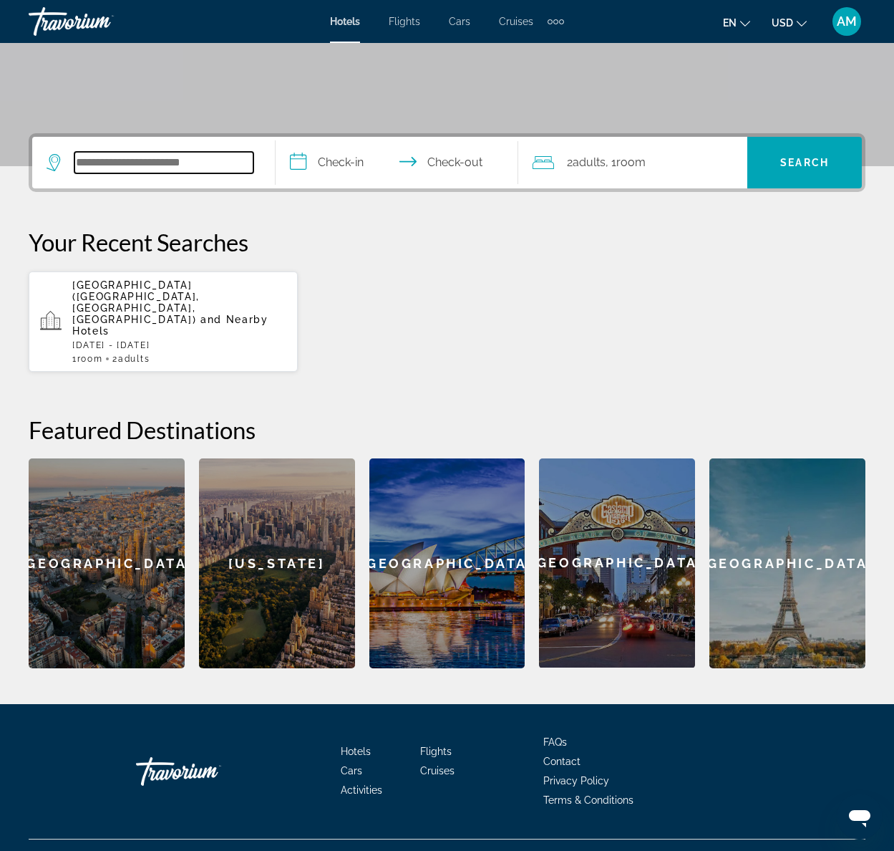
scroll to position [269, 0]
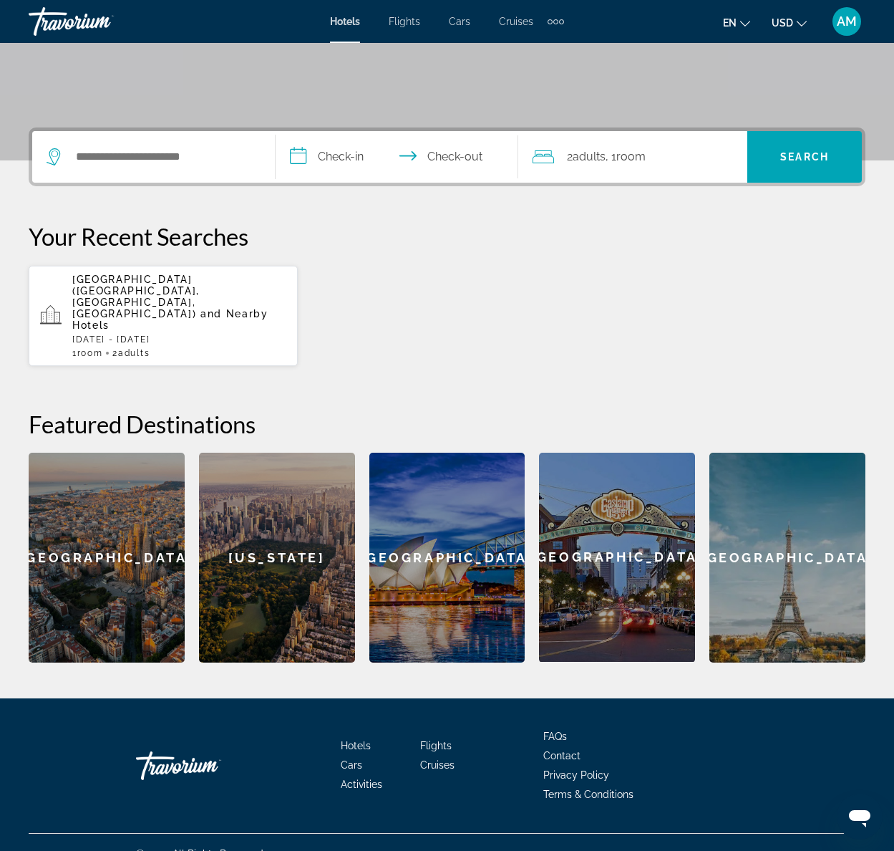
click at [119, 277] on span "[GEOGRAPHIC_DATA] ([GEOGRAPHIC_DATA], [GEOGRAPHIC_DATA], [GEOGRAPHIC_DATA])" at bounding box center [135, 296] width 127 height 46
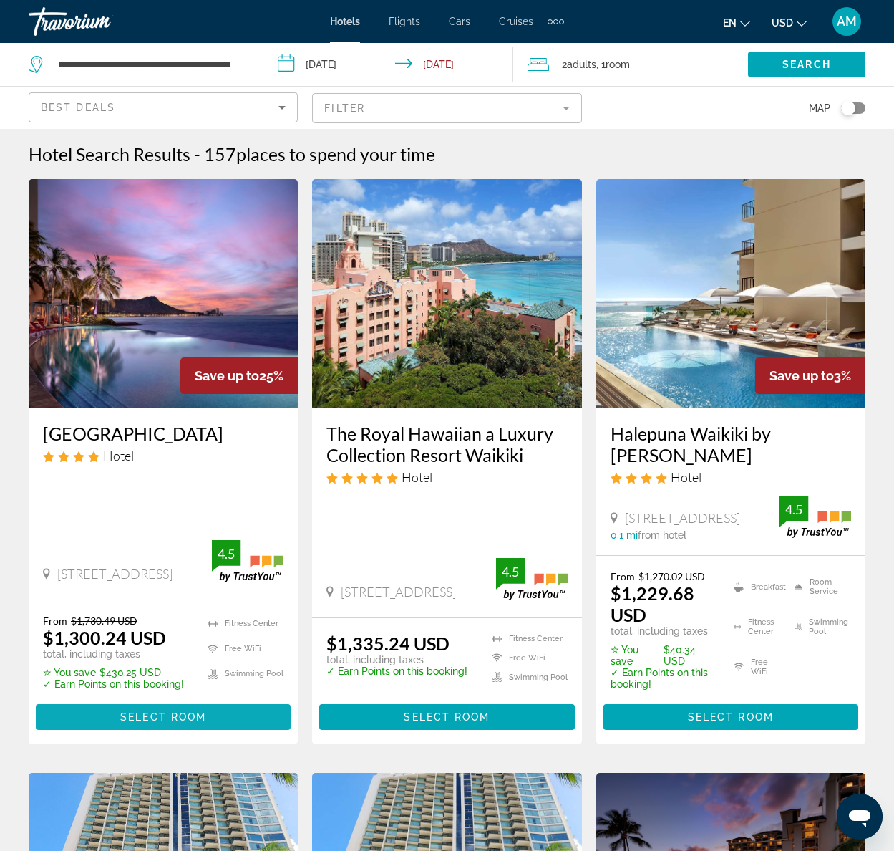
click at [170, 720] on span "Select Room" at bounding box center [163, 716] width 86 height 11
click at [163, 715] on span "Select Room" at bounding box center [163, 716] width 86 height 11
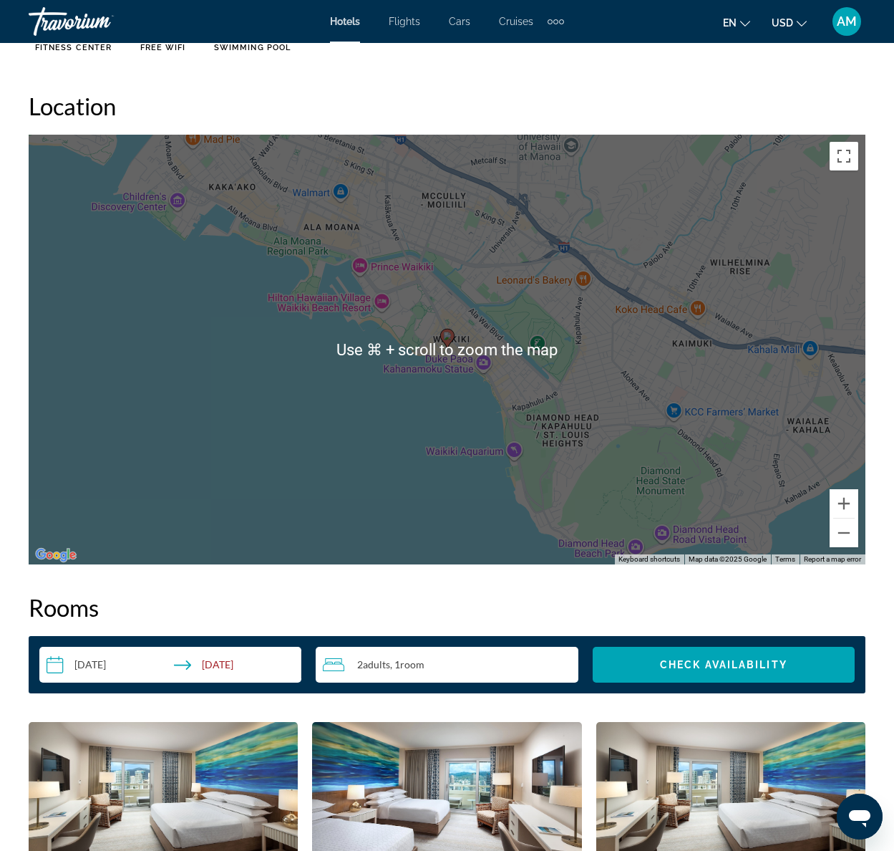
scroll to position [1556, 0]
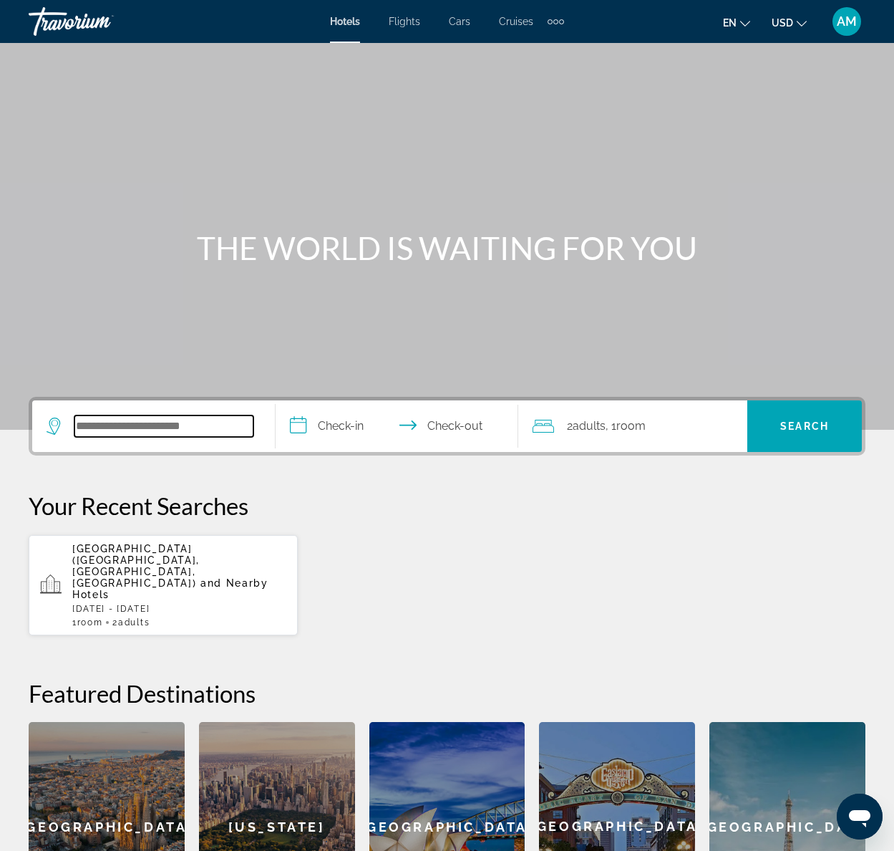
click at [159, 425] on input "Search widget" at bounding box center [163, 425] width 179 height 21
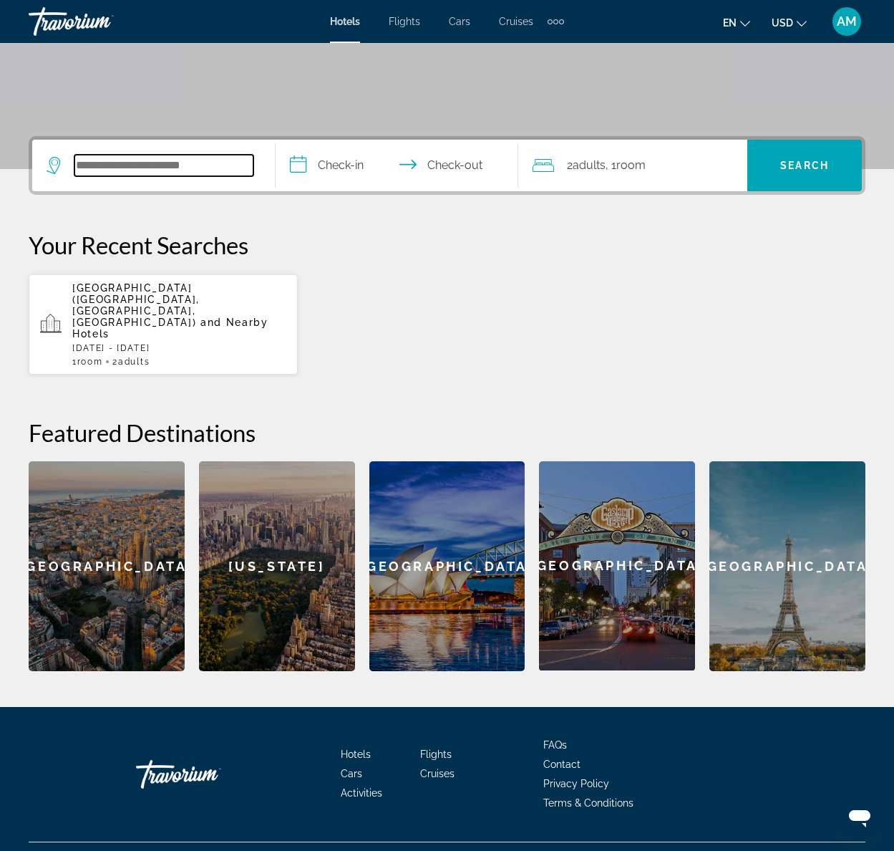
scroll to position [269, 0]
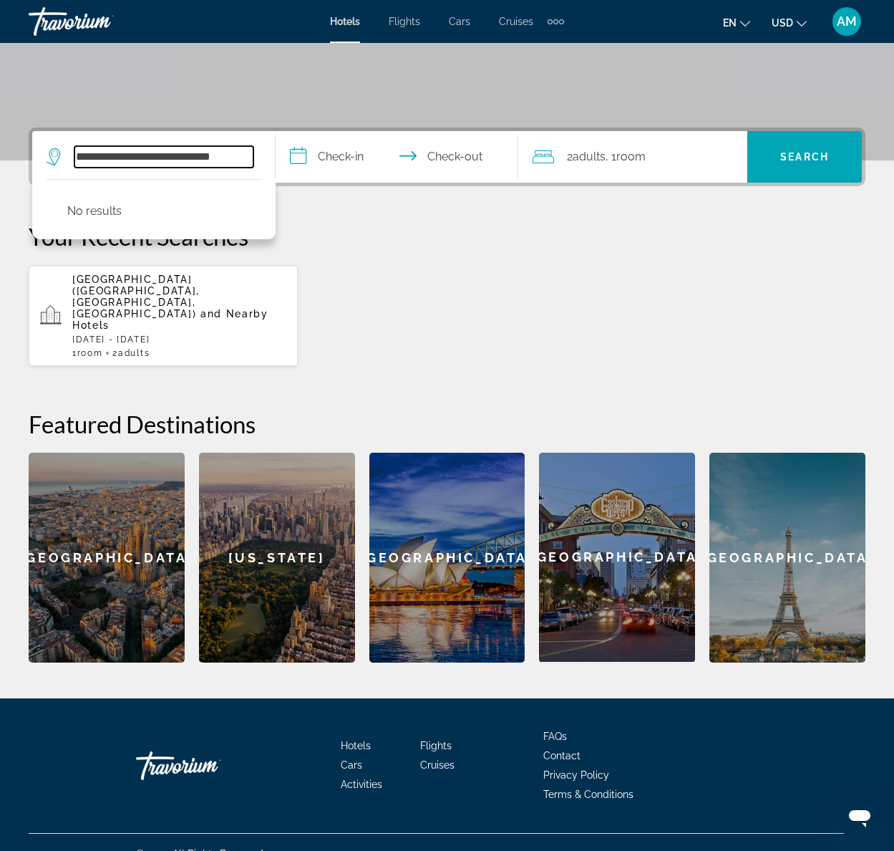
type input "**********"
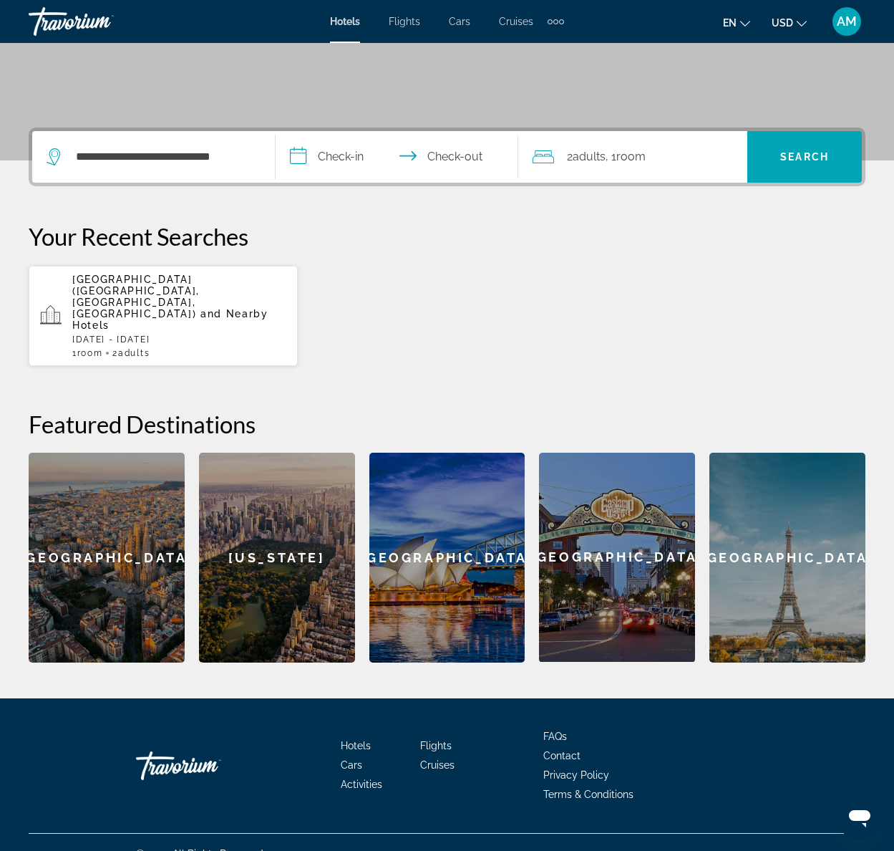
click at [361, 159] on input "**********" at bounding box center [400, 159] width 249 height 56
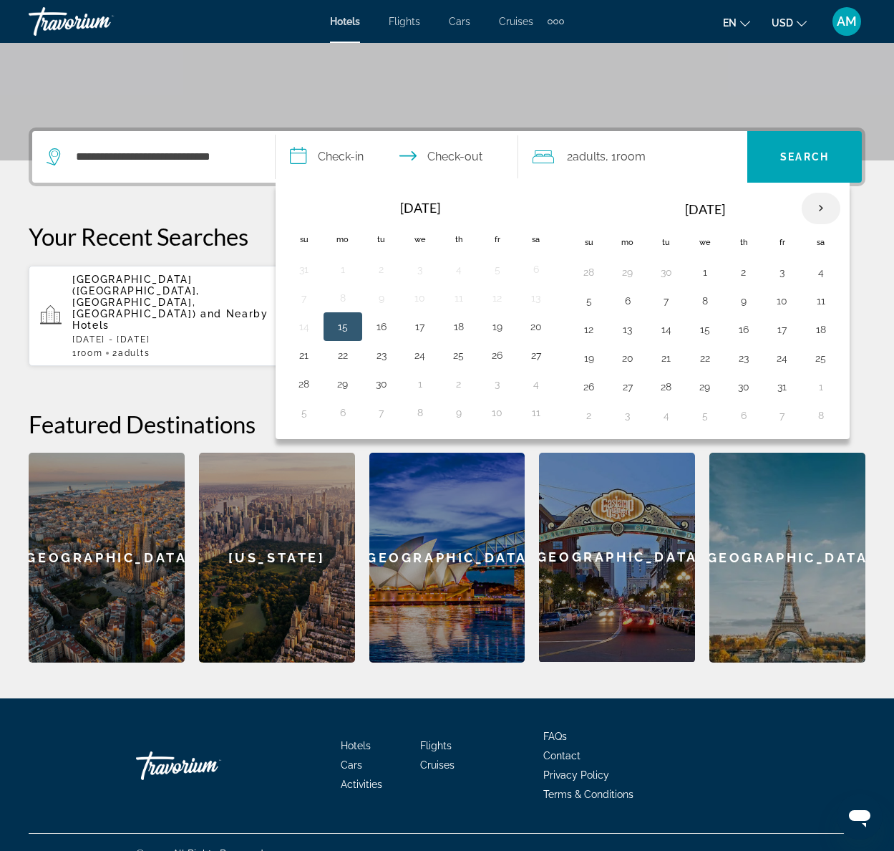
click at [823, 200] on th "Next month" at bounding box center [821, 209] width 39 height 32
click at [596, 360] on button "16" at bounding box center [589, 358] width 23 height 20
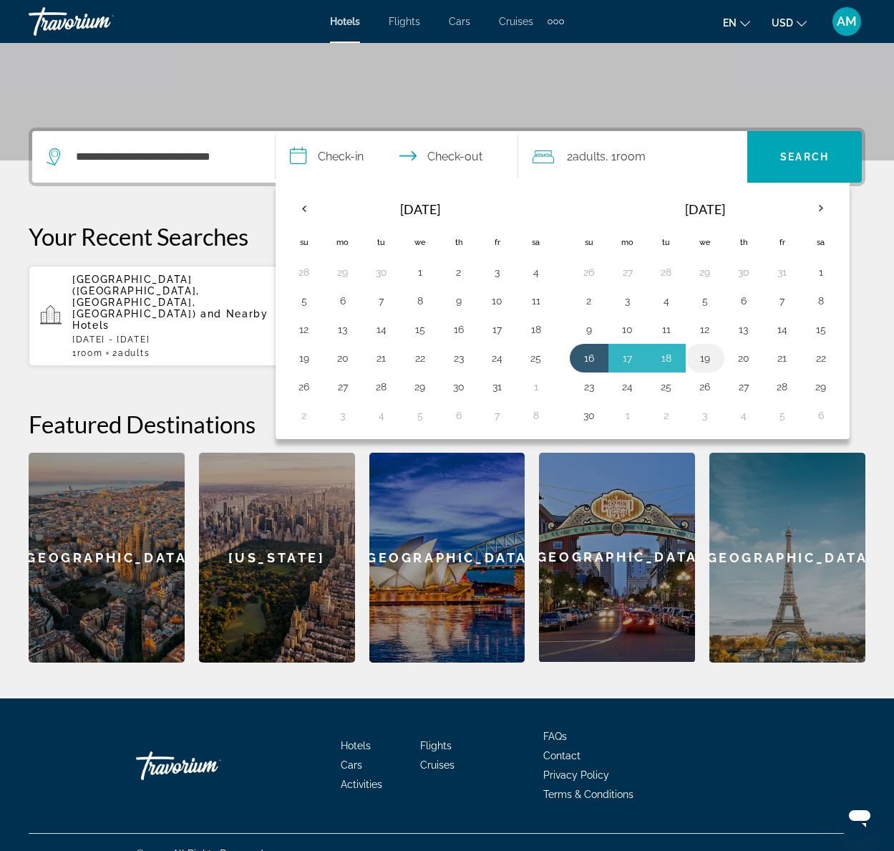
click at [705, 357] on button "19" at bounding box center [705, 358] width 23 height 20
type input "**********"
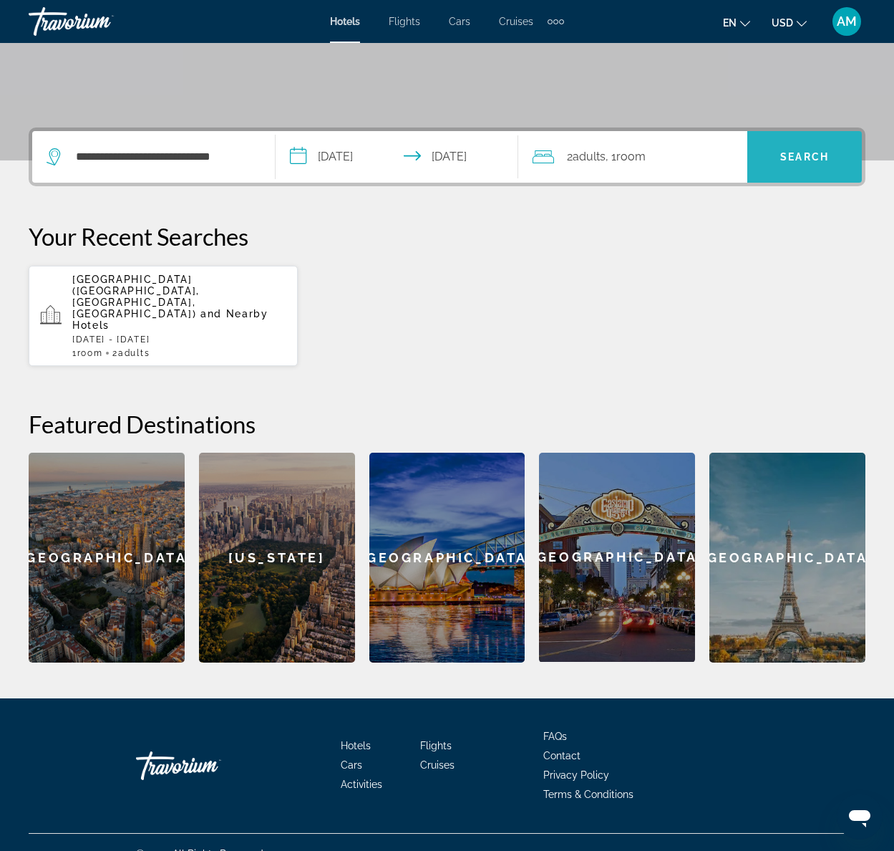
click at [818, 167] on span "Search widget" at bounding box center [804, 157] width 115 height 34
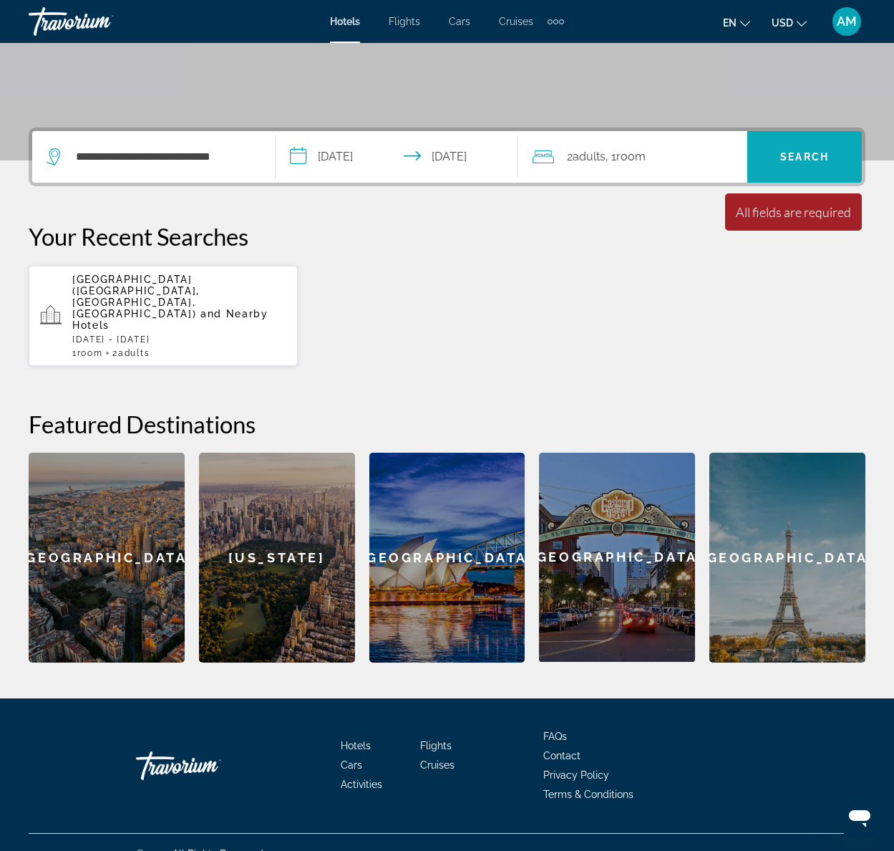
click at [805, 151] on span "Search" at bounding box center [804, 156] width 49 height 11
click at [585, 159] on span "Adults" at bounding box center [589, 157] width 33 height 14
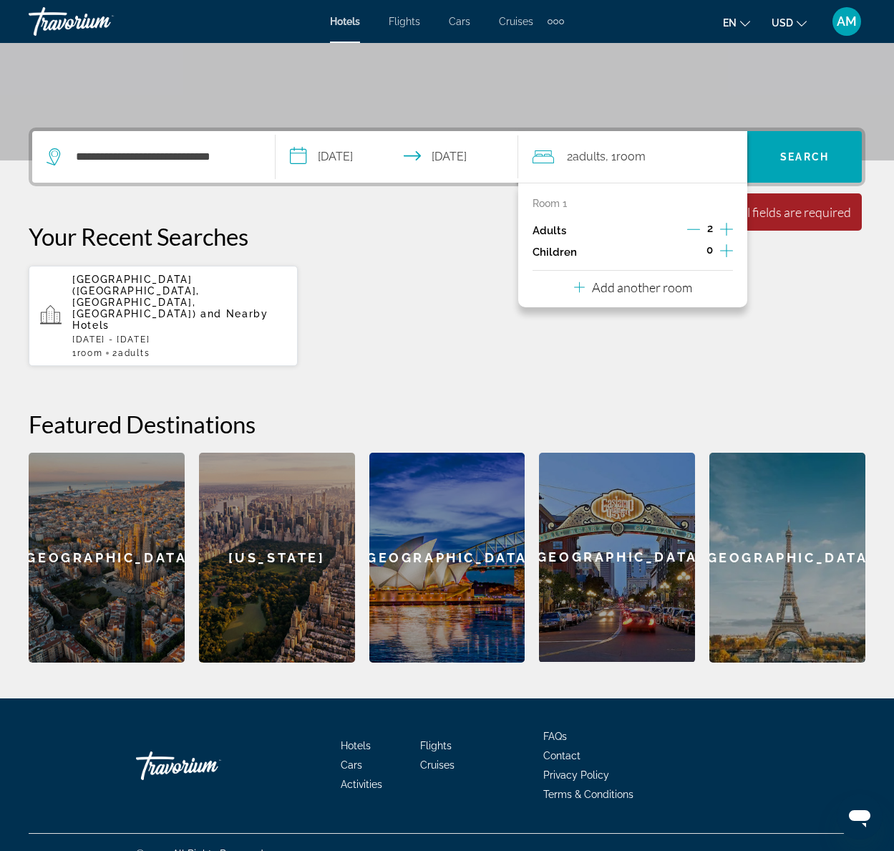
click at [730, 248] on icon "Increment children" at bounding box center [726, 250] width 13 height 17
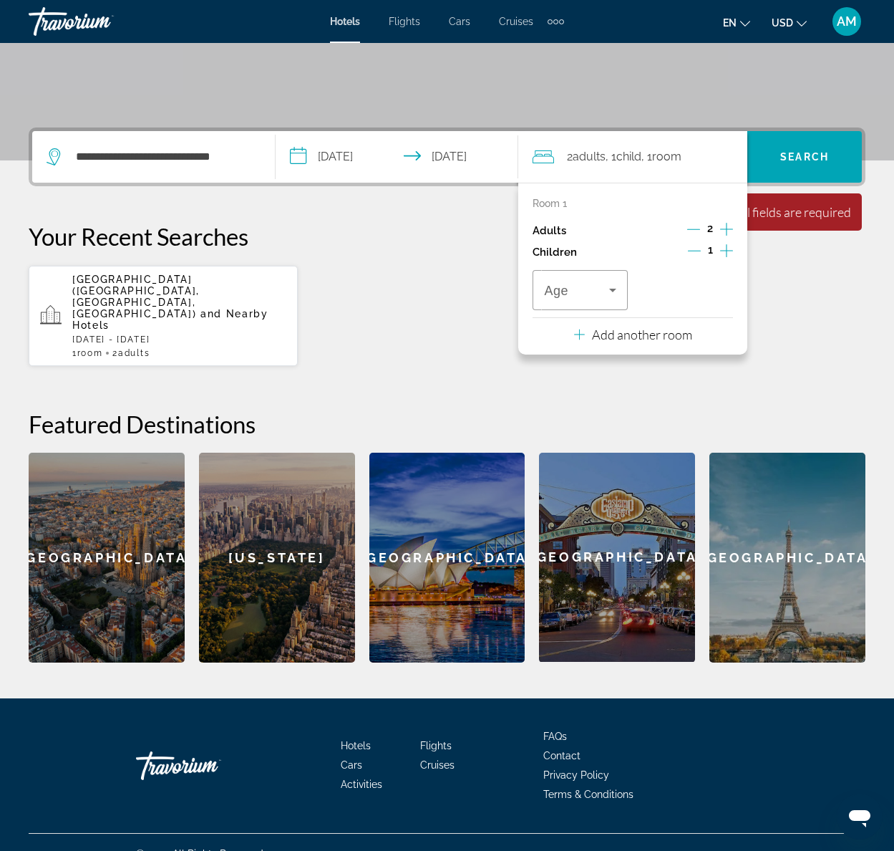
click at [730, 248] on icon "Increment children" at bounding box center [726, 250] width 13 height 17
click at [616, 289] on icon "Travelers: 2 adults, 2 children" at bounding box center [612, 289] width 17 height 17
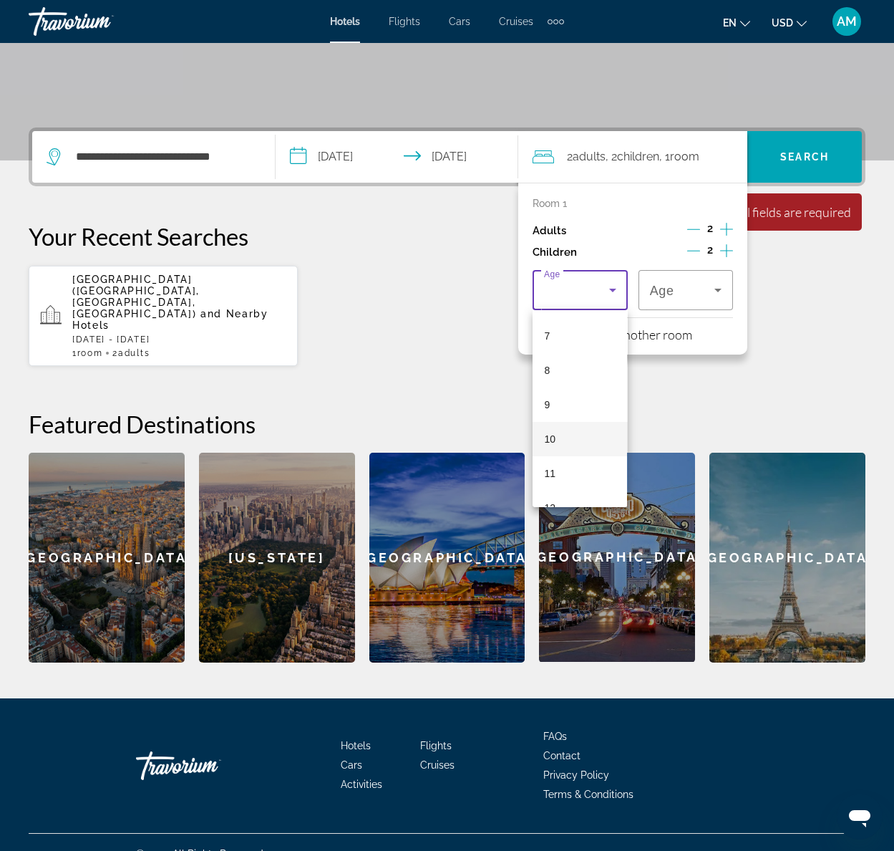
scroll to position [238, 0]
click at [571, 438] on mat-option "10" at bounding box center [580, 438] width 95 height 34
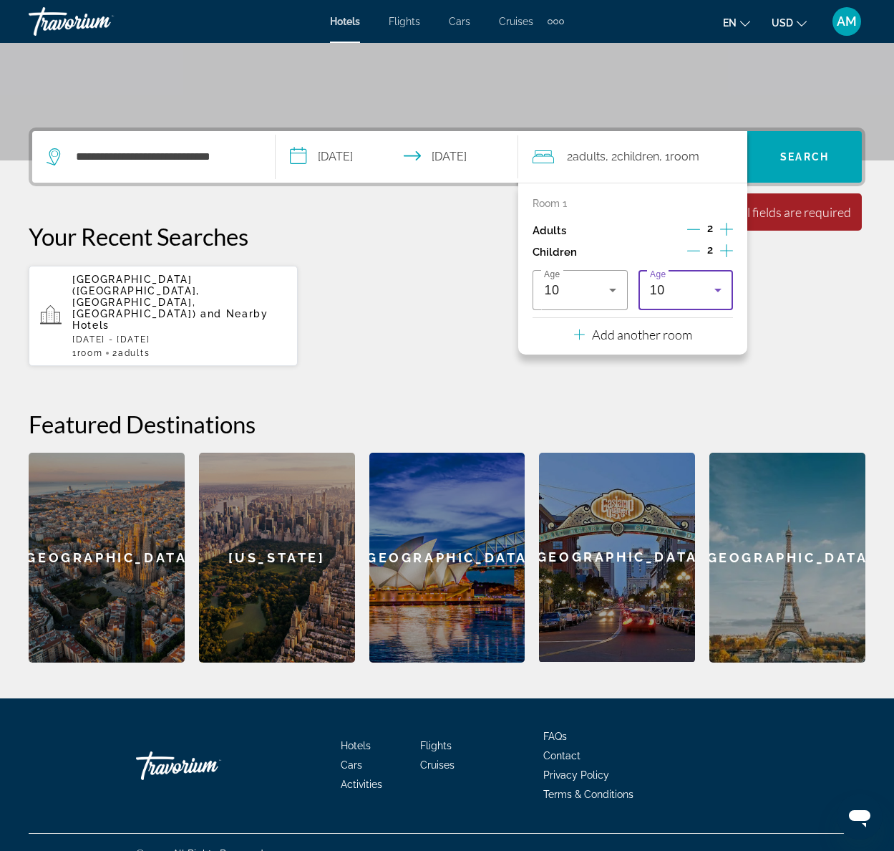
click at [684, 281] on div "10" at bounding box center [682, 289] width 64 height 17
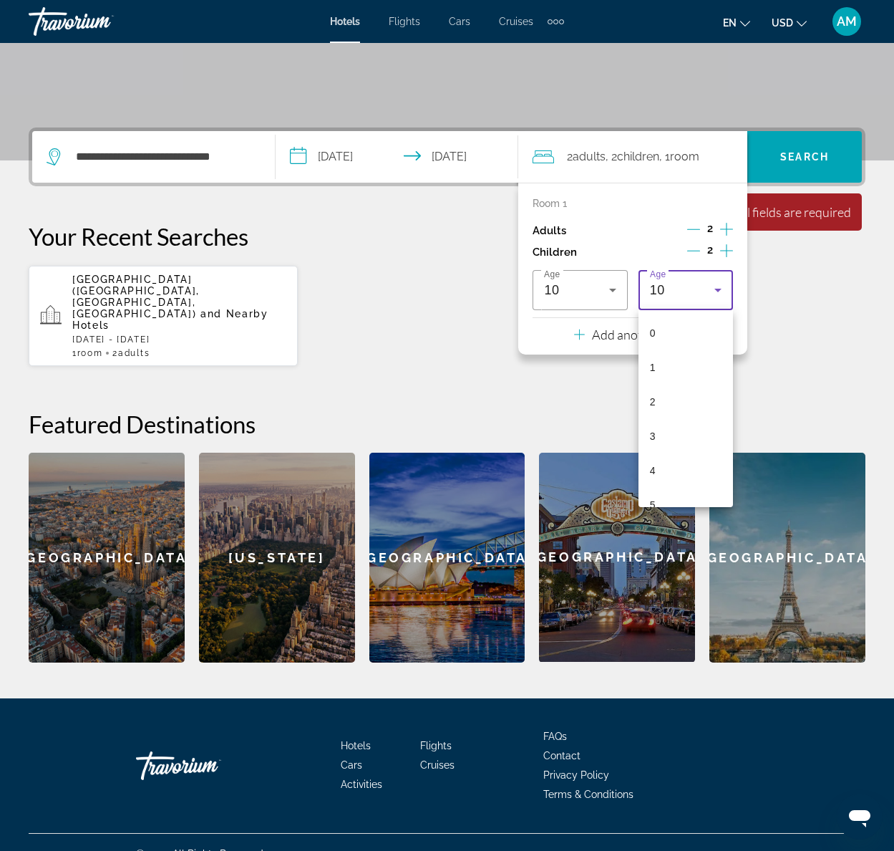
scroll to position [187, 0]
click at [679, 422] on mat-option "8" at bounding box center [686, 421] width 95 height 34
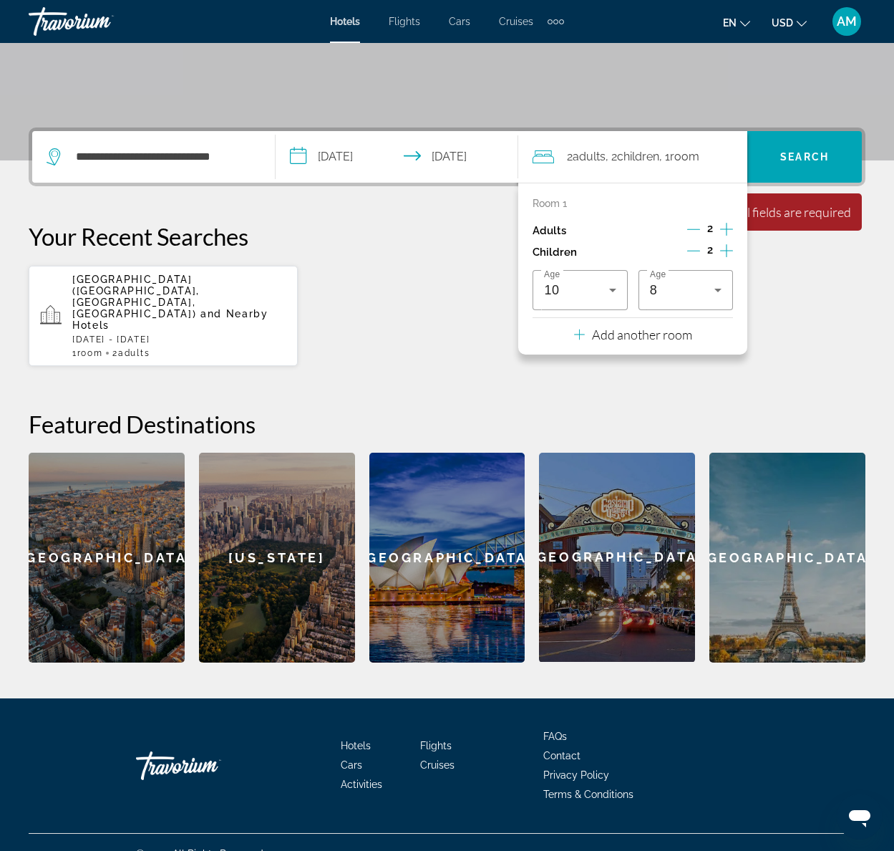
click at [799, 276] on div "[GEOGRAPHIC_DATA] ([GEOGRAPHIC_DATA], [GEOGRAPHIC_DATA], [GEOGRAPHIC_DATA]) and…" at bounding box center [447, 316] width 837 height 102
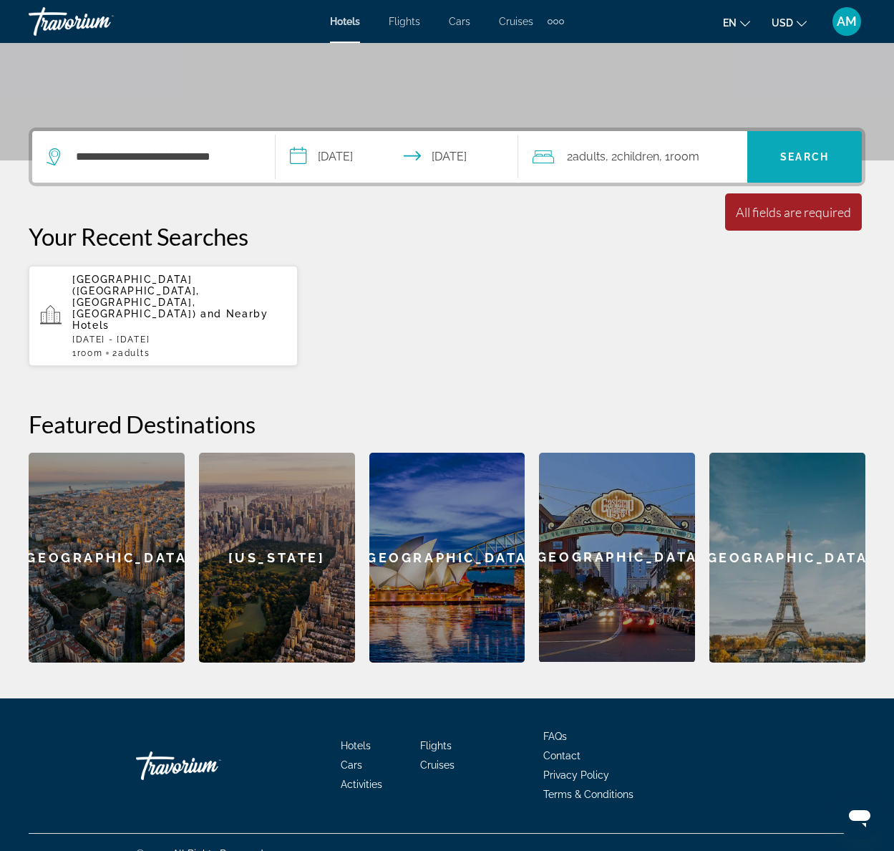
click at [783, 163] on span "Search widget" at bounding box center [804, 157] width 115 height 34
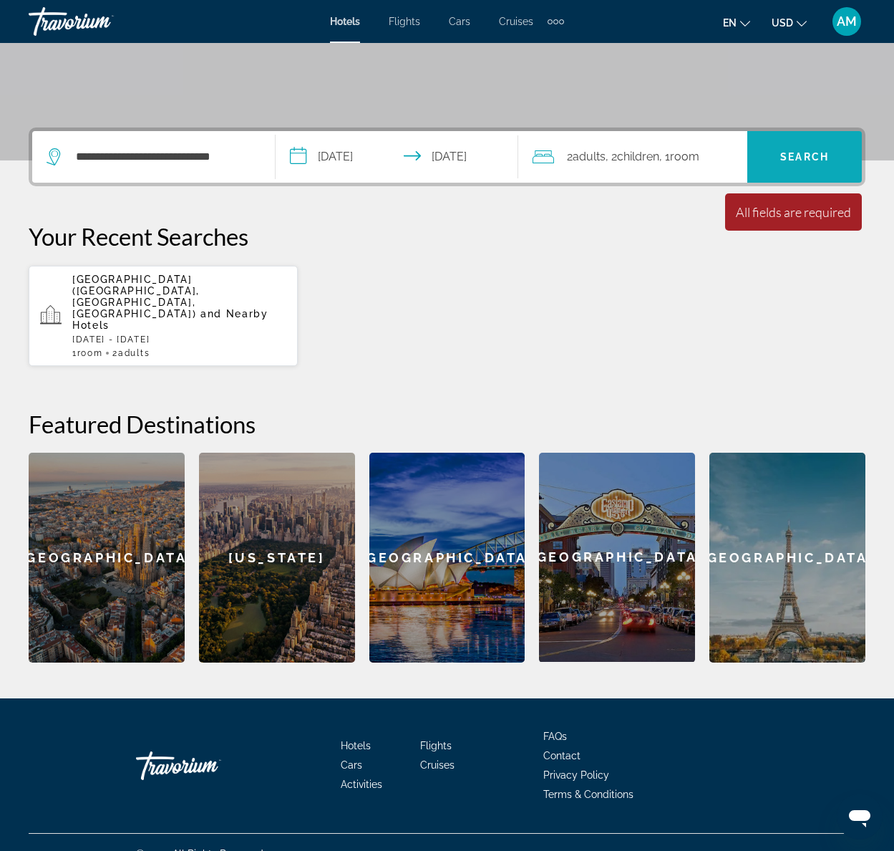
click at [783, 163] on span "Search widget" at bounding box center [804, 157] width 115 height 34
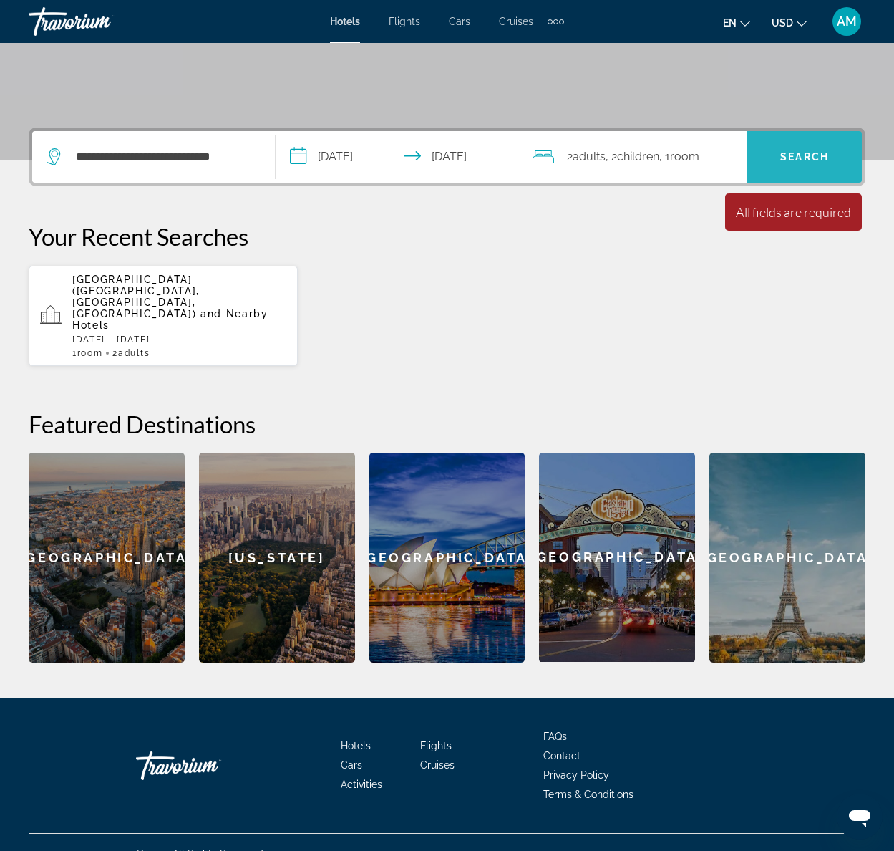
click at [783, 163] on span "Search widget" at bounding box center [804, 157] width 115 height 34
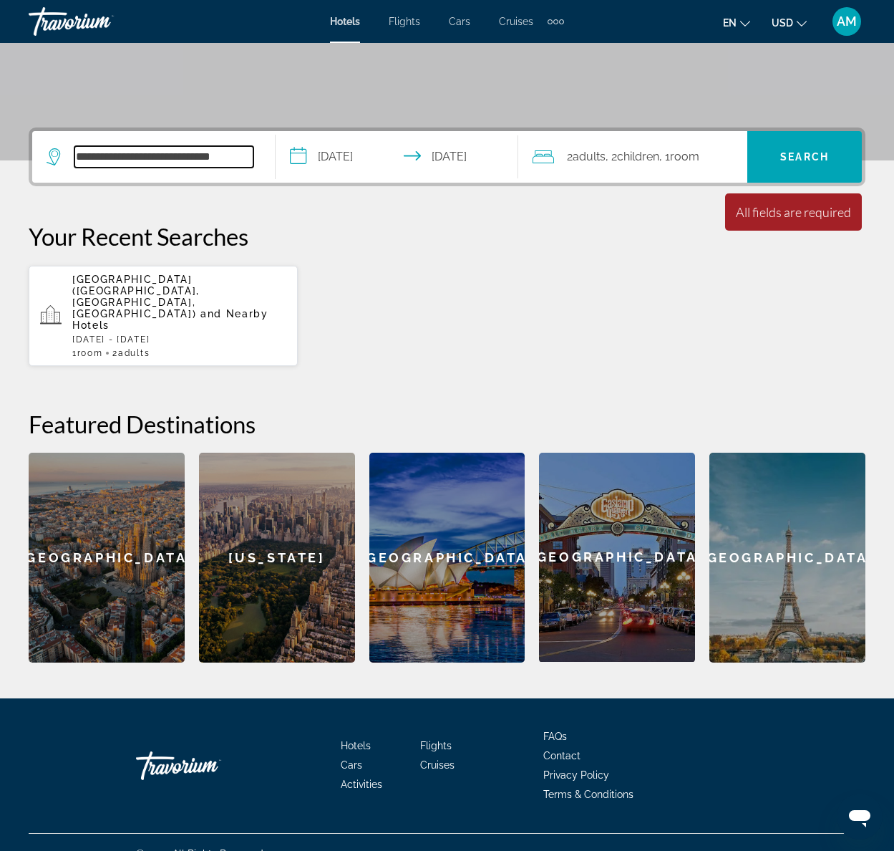
click at [241, 154] on input "**********" at bounding box center [163, 156] width 179 height 21
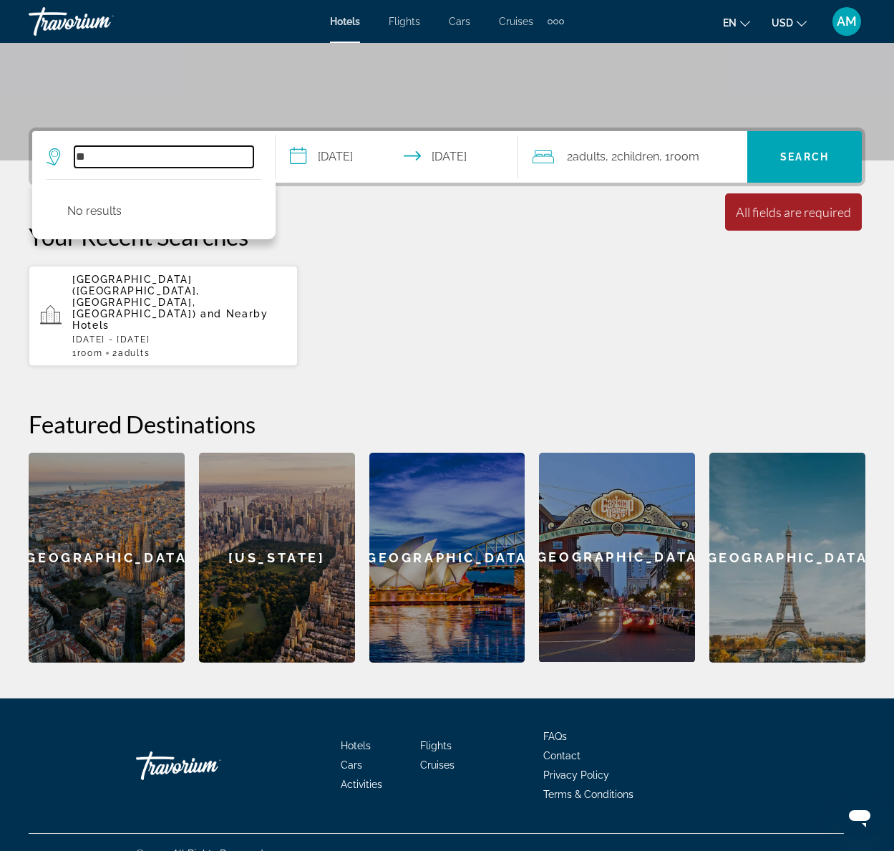
type input "*"
paste input "**********"
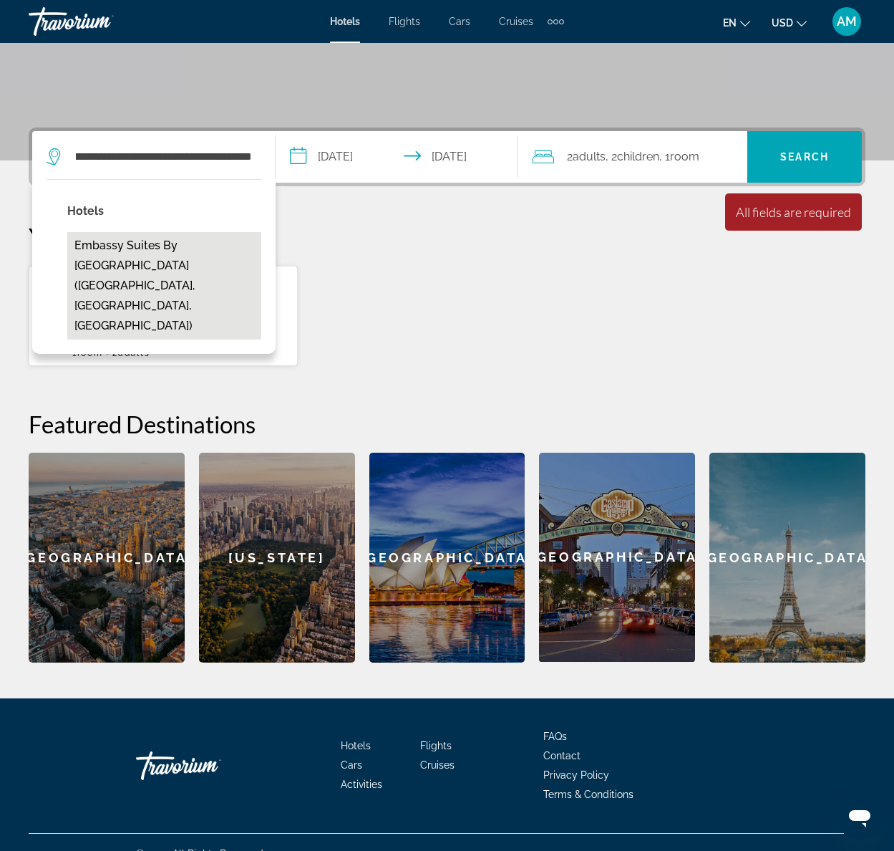
scroll to position [0, 0]
click at [135, 245] on button "Embassy Suites by [GEOGRAPHIC_DATA] ([GEOGRAPHIC_DATA], [GEOGRAPHIC_DATA], [GEO…" at bounding box center [164, 285] width 194 height 107
type input "**********"
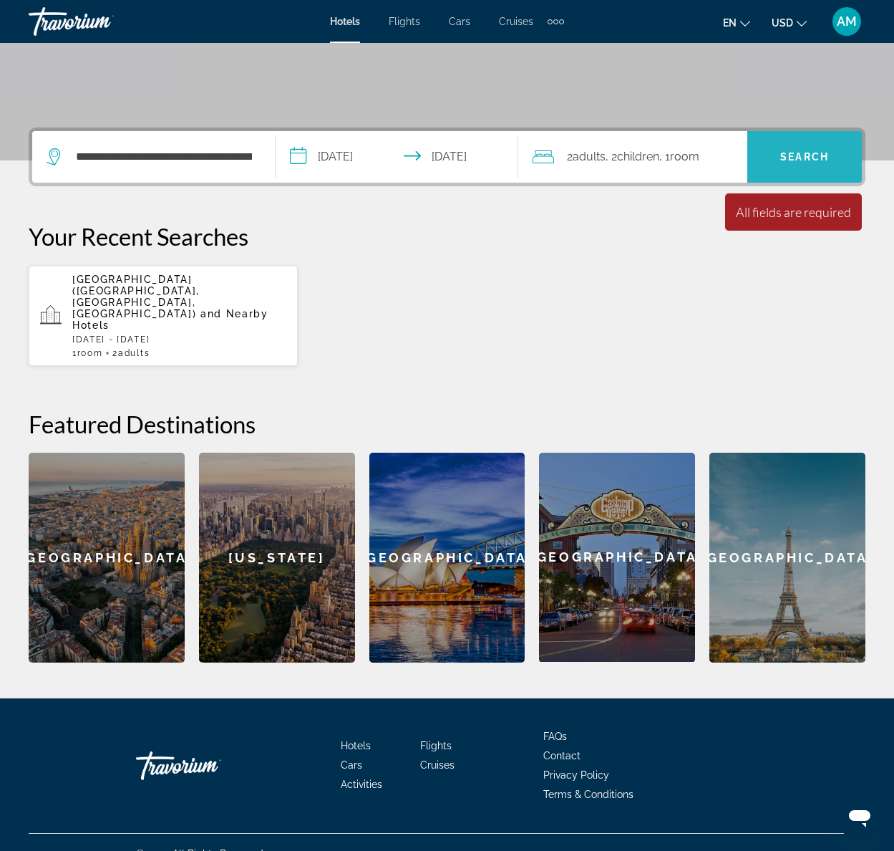
click at [819, 155] on span "Search" at bounding box center [804, 156] width 49 height 11
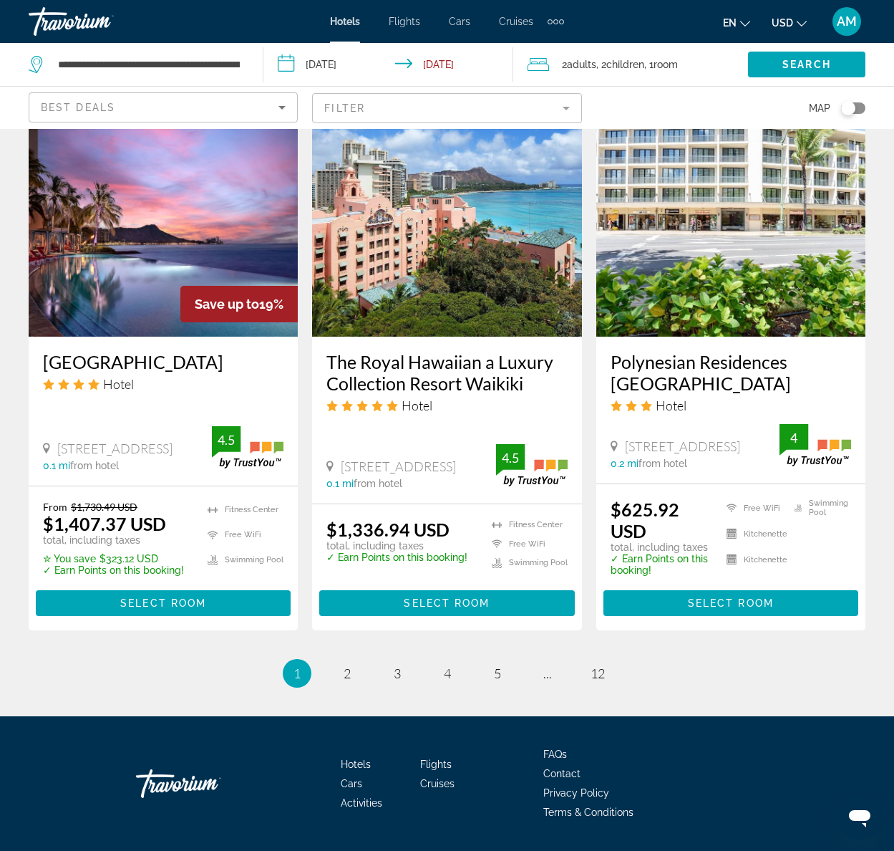
scroll to position [1864, 0]
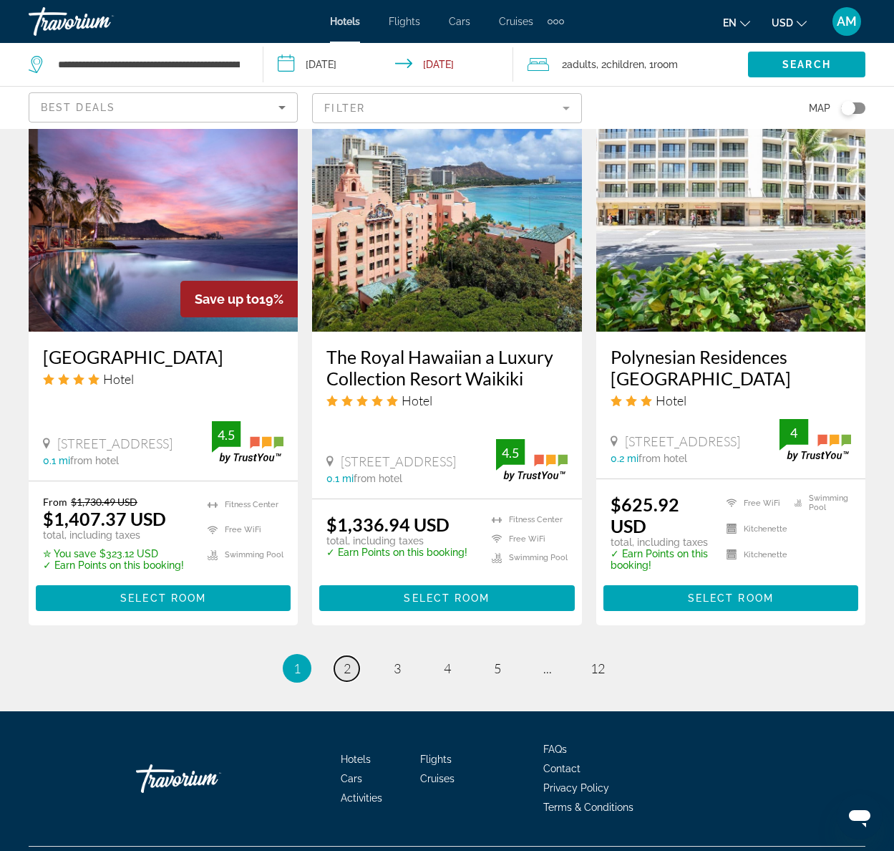
click at [347, 660] on span "2" at bounding box center [347, 668] width 7 height 16
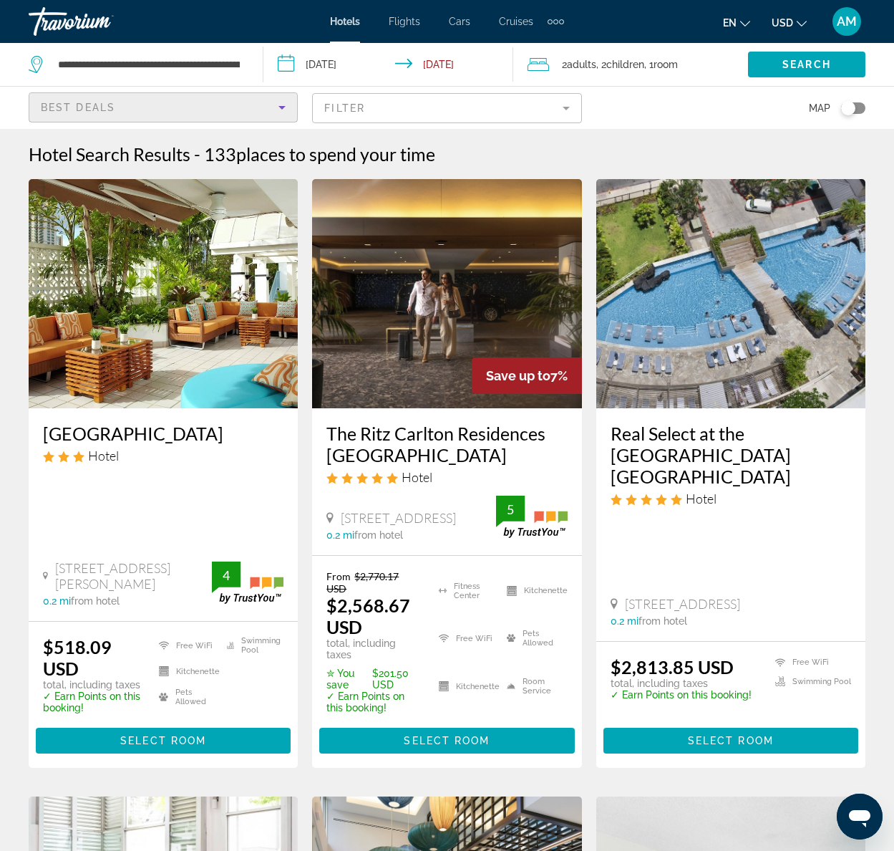
click at [288, 107] on icon "Sort by" at bounding box center [281, 107] width 17 height 17
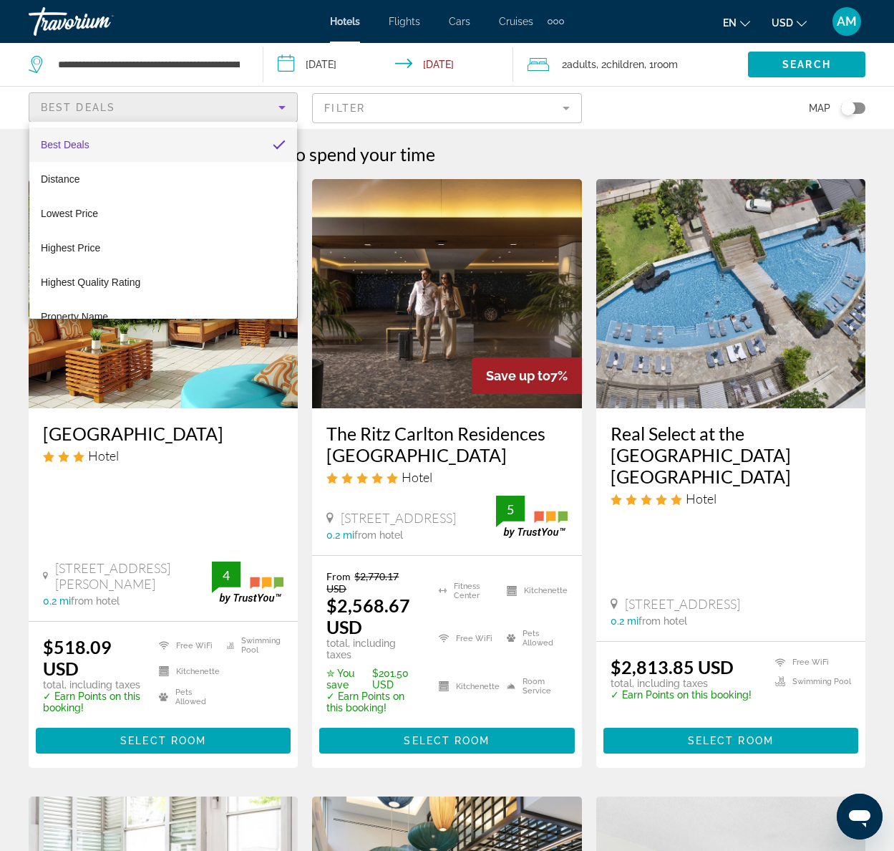
click at [19, 97] on div at bounding box center [447, 425] width 894 height 851
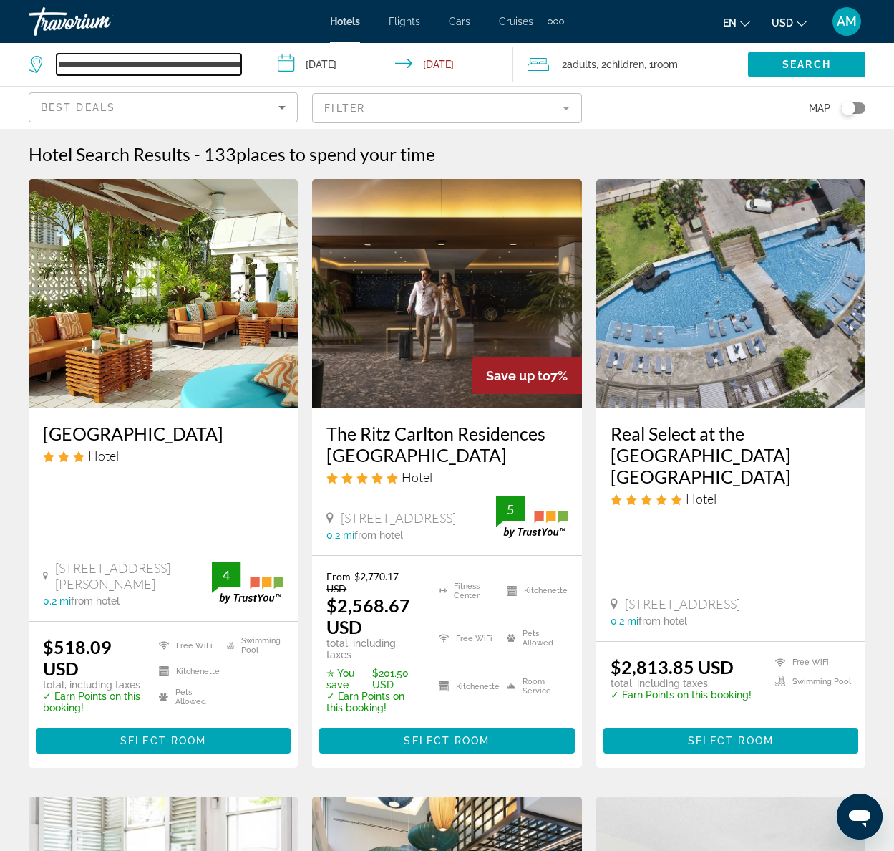
click at [211, 63] on input "**********" at bounding box center [149, 64] width 185 height 21
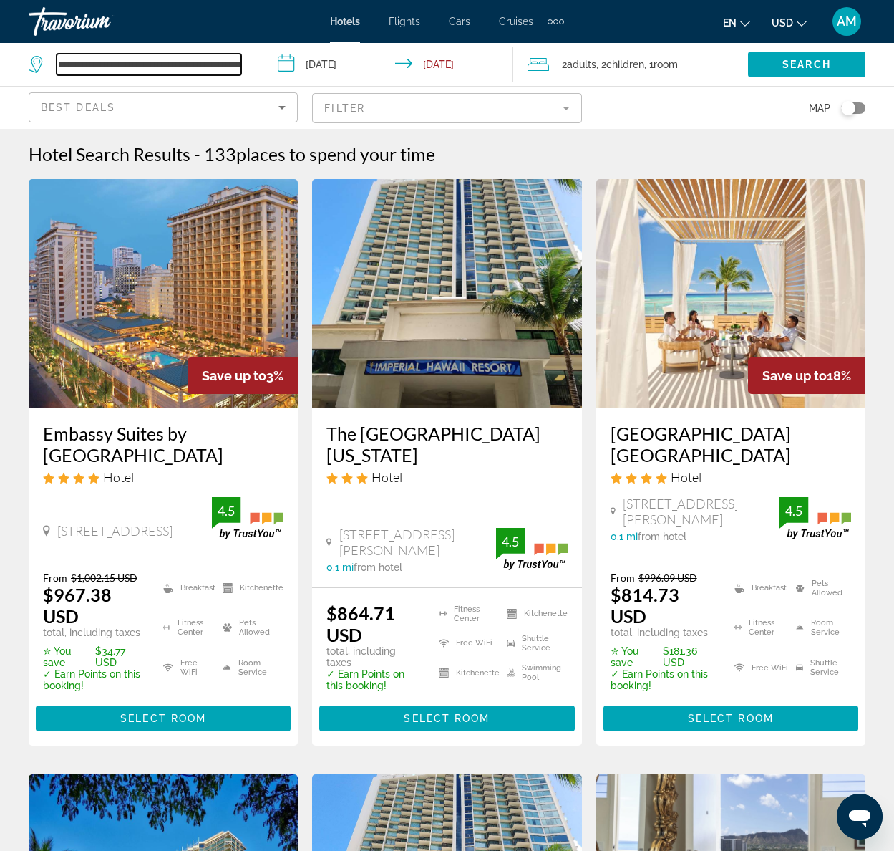
click at [238, 64] on input "**********" at bounding box center [149, 64] width 185 height 21
